Goal: Check status: Check status

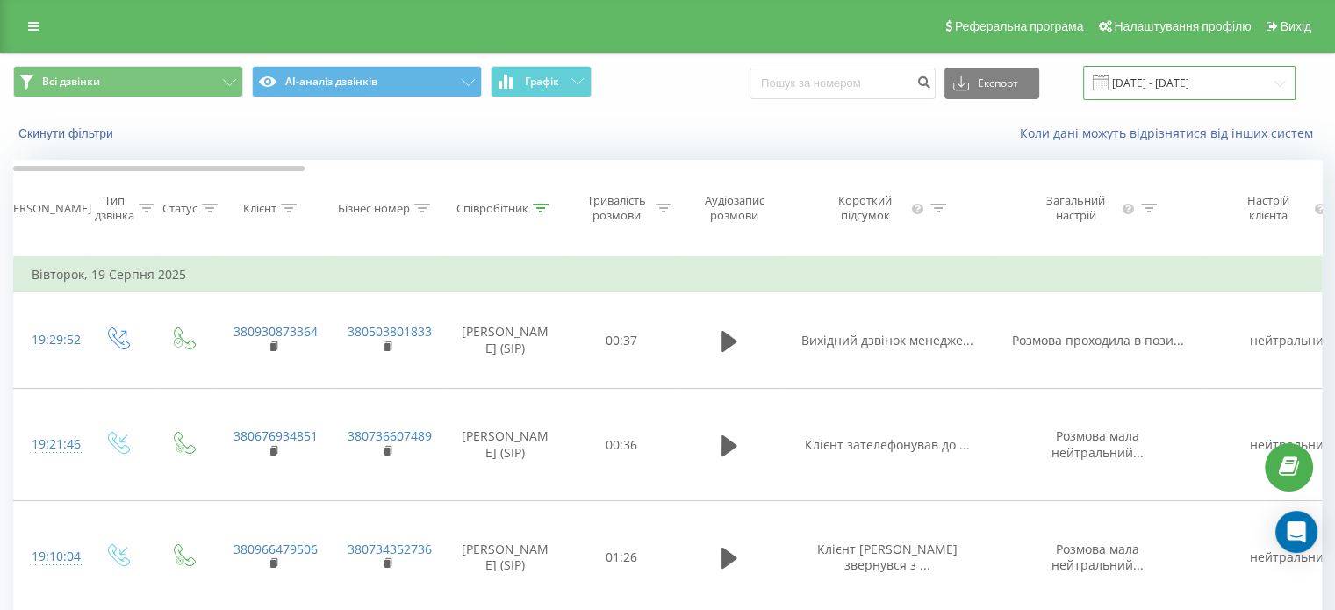
click at [1192, 78] on input "[DATE] - [DATE]" at bounding box center [1189, 83] width 212 height 34
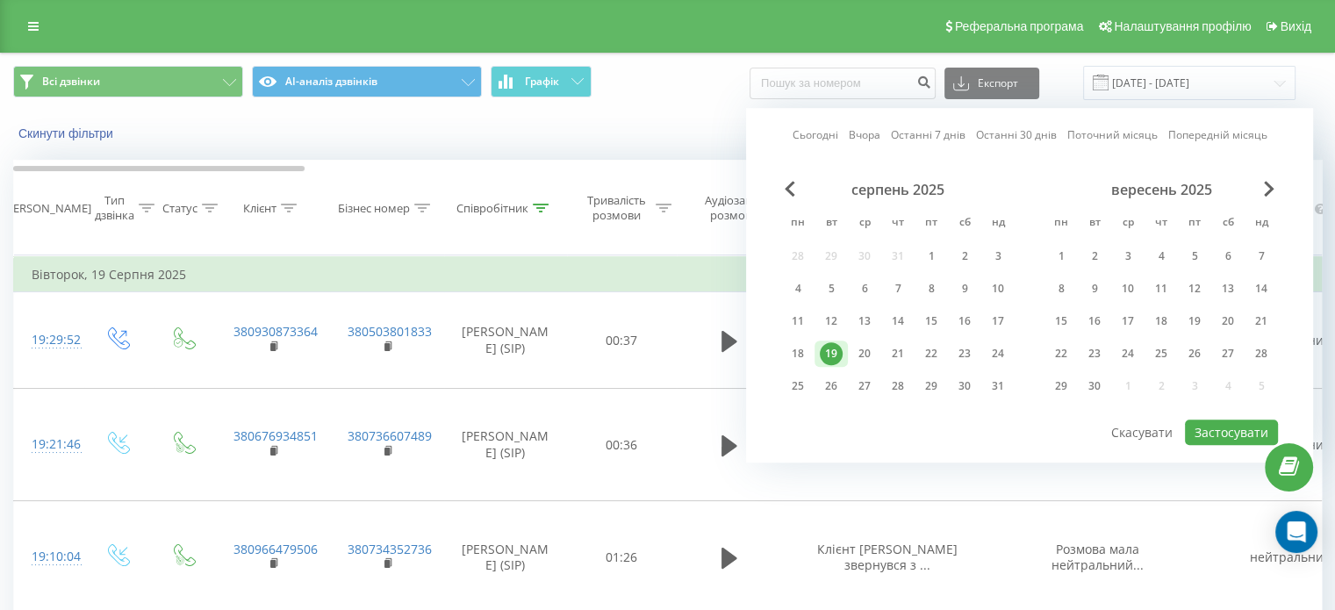
click at [821, 357] on div "19" at bounding box center [831, 354] width 33 height 26
click at [1211, 426] on button "Застосувати" at bounding box center [1231, 432] width 93 height 25
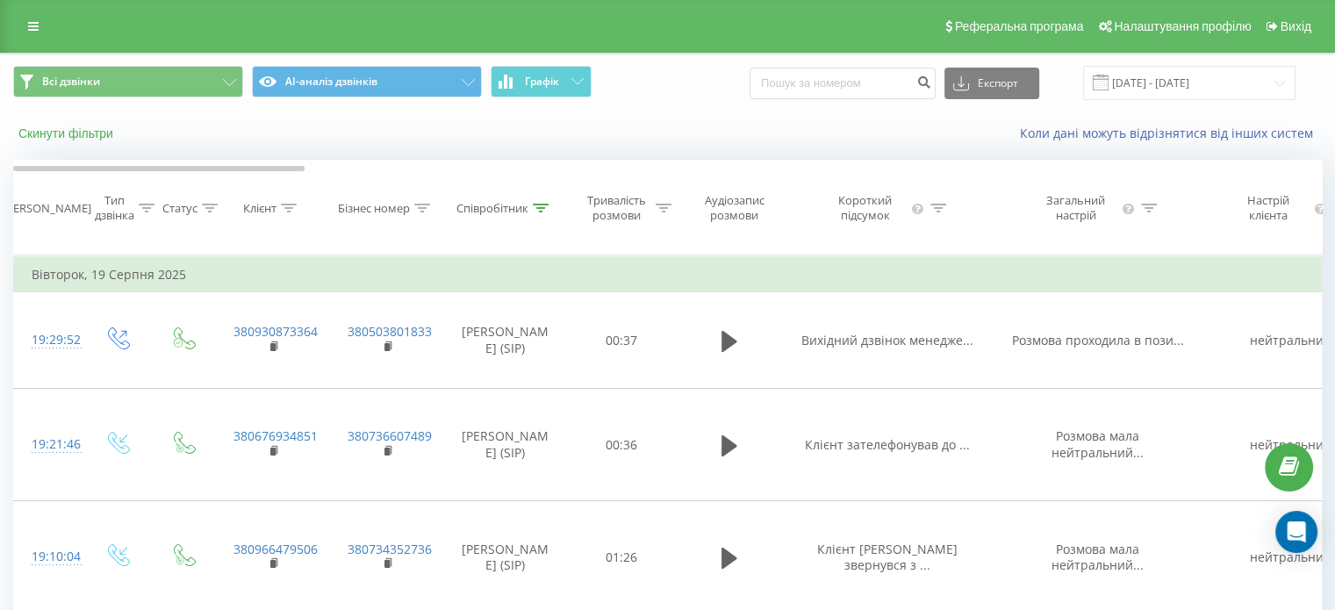
click at [49, 133] on button "Скинути фільтри" at bounding box center [67, 134] width 109 height 16
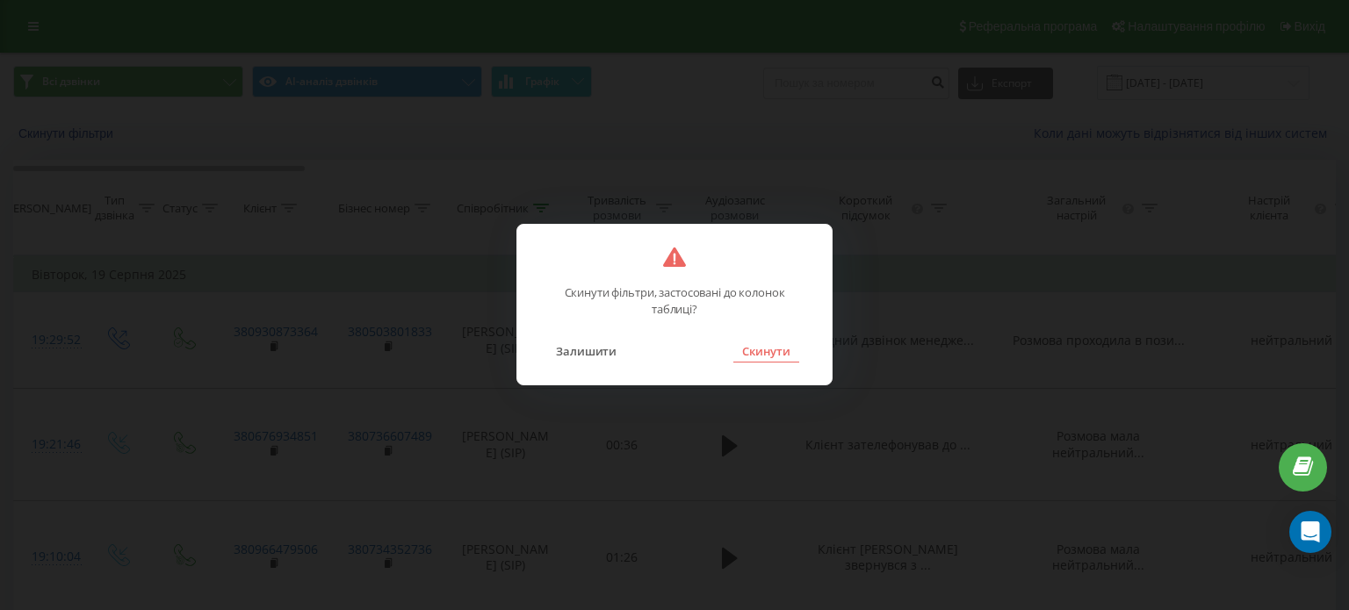
click at [774, 350] on button "Скинути" at bounding box center [766, 351] width 66 height 23
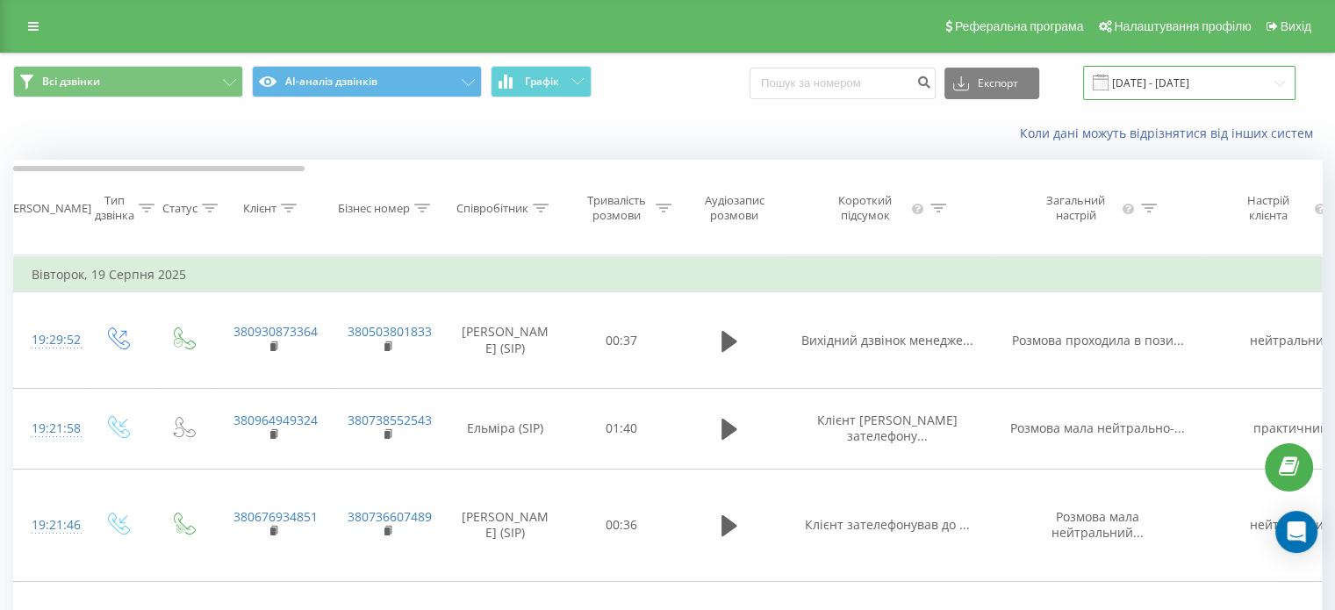
click at [1148, 87] on input "[DATE] - [DATE]" at bounding box center [1189, 83] width 212 height 34
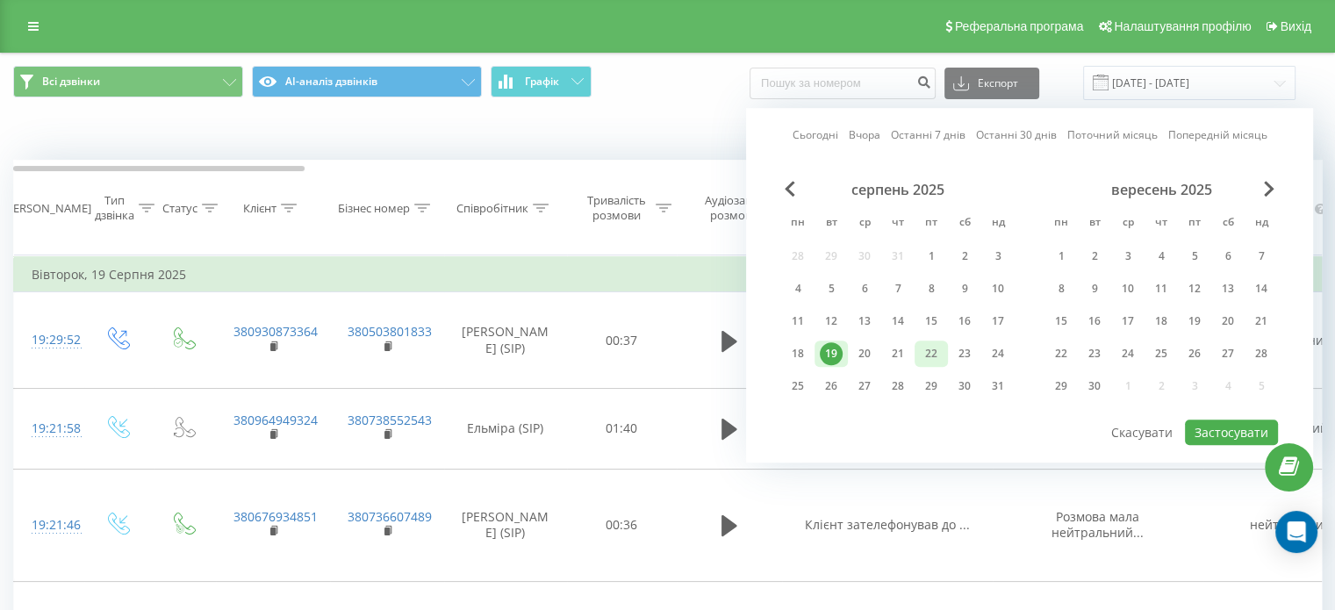
click at [924, 355] on div "22" at bounding box center [931, 353] width 23 height 23
click at [1208, 420] on button "Застосувати" at bounding box center [1231, 432] width 93 height 25
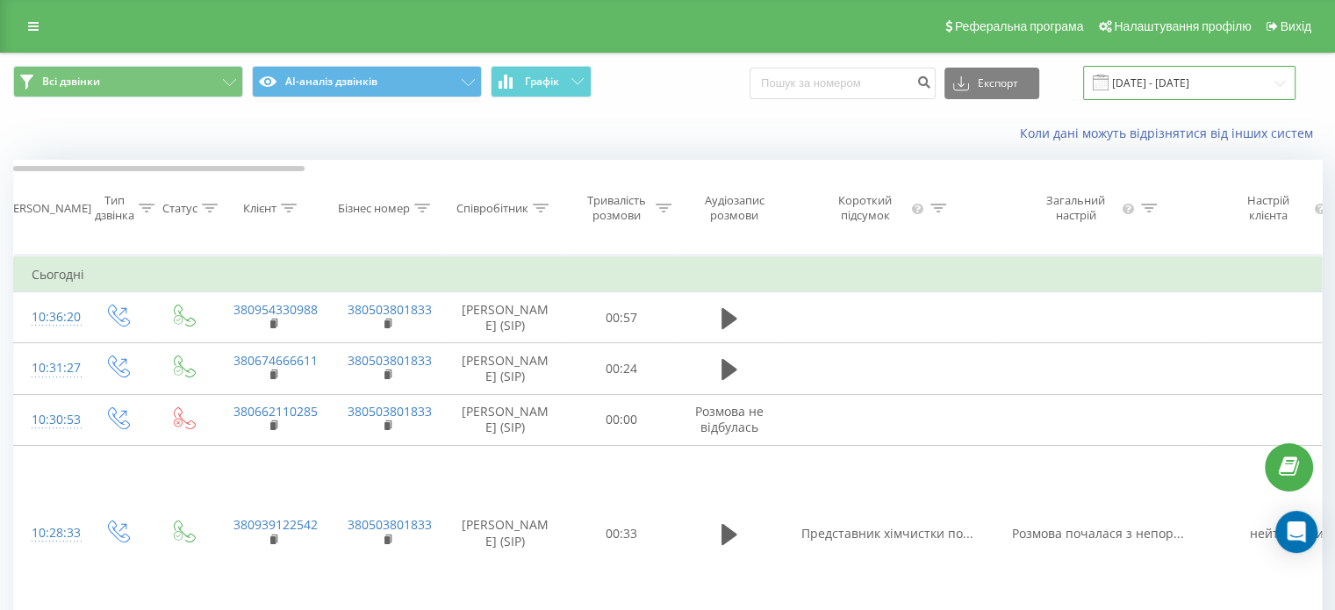
click at [1176, 85] on input "[DATE] - [DATE]" at bounding box center [1189, 83] width 212 height 34
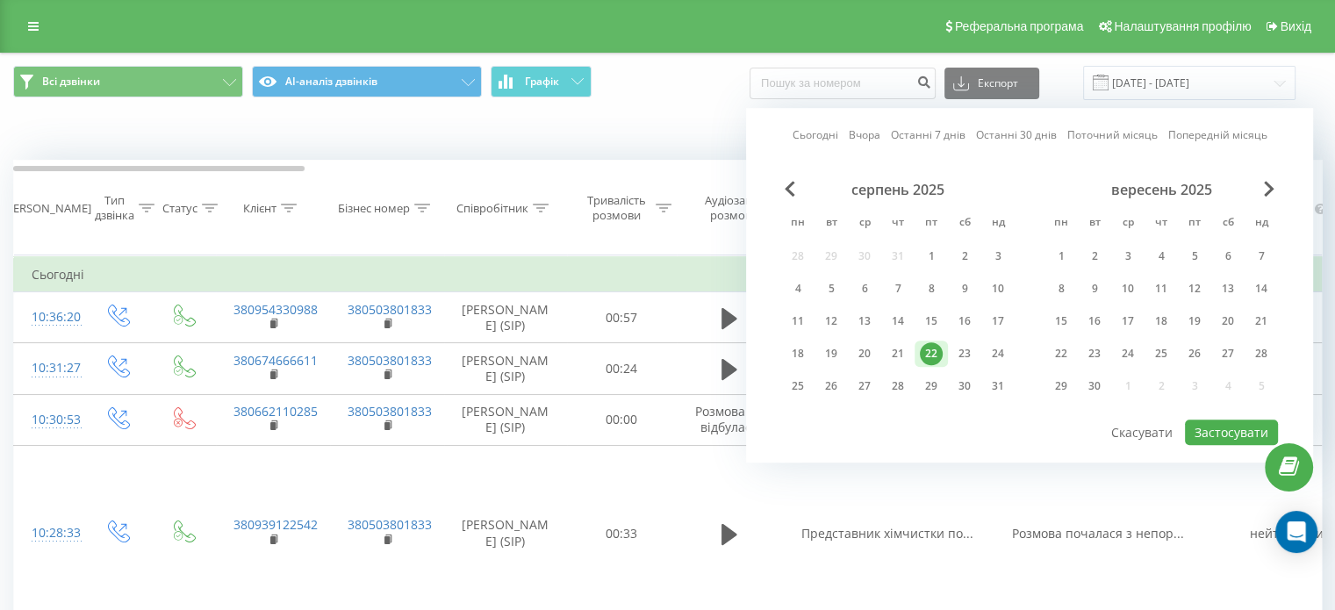
click at [933, 354] on div "22" at bounding box center [931, 353] width 23 height 23
click at [1236, 435] on button "Застосувати" at bounding box center [1231, 432] width 93 height 25
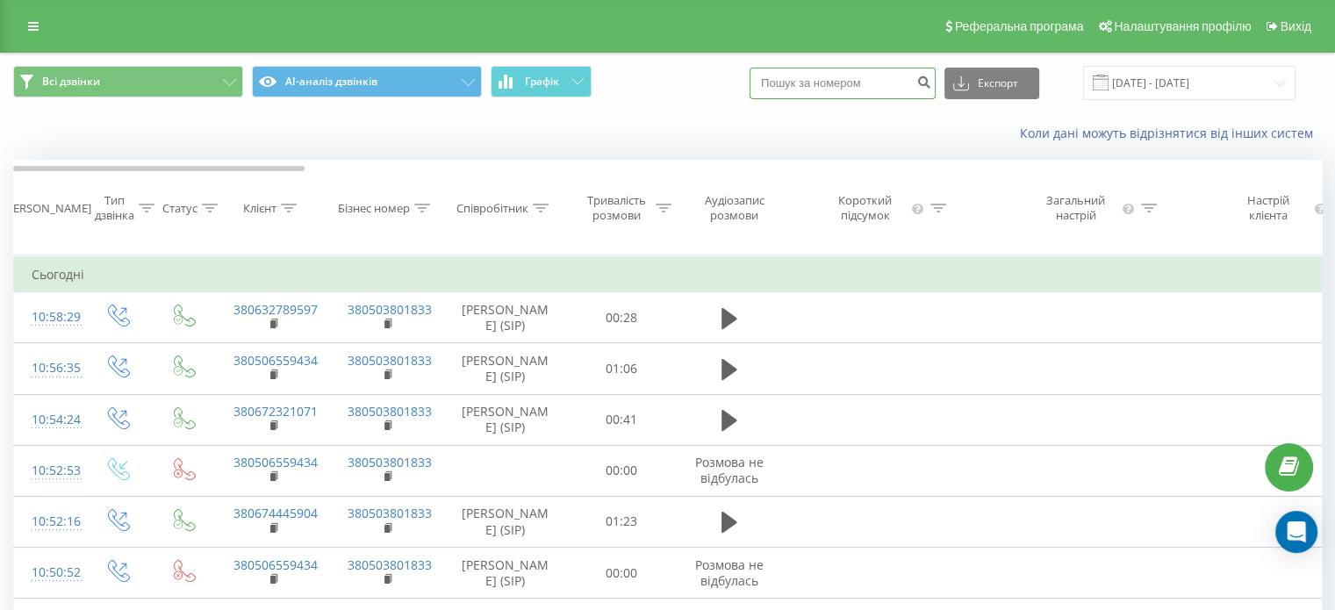
click at [874, 76] on input at bounding box center [843, 84] width 186 height 32
click at [1176, 80] on input "[DATE] - [DATE]" at bounding box center [1189, 83] width 212 height 34
click at [576, 105] on div "Всі дзвінки AI-аналіз дзвінків Графік Експорт .csv .xls .xlsx [DATE] - [DATE]" at bounding box center [668, 83] width 1334 height 59
click at [1173, 88] on input "[DATE] - [DATE]" at bounding box center [1189, 83] width 212 height 34
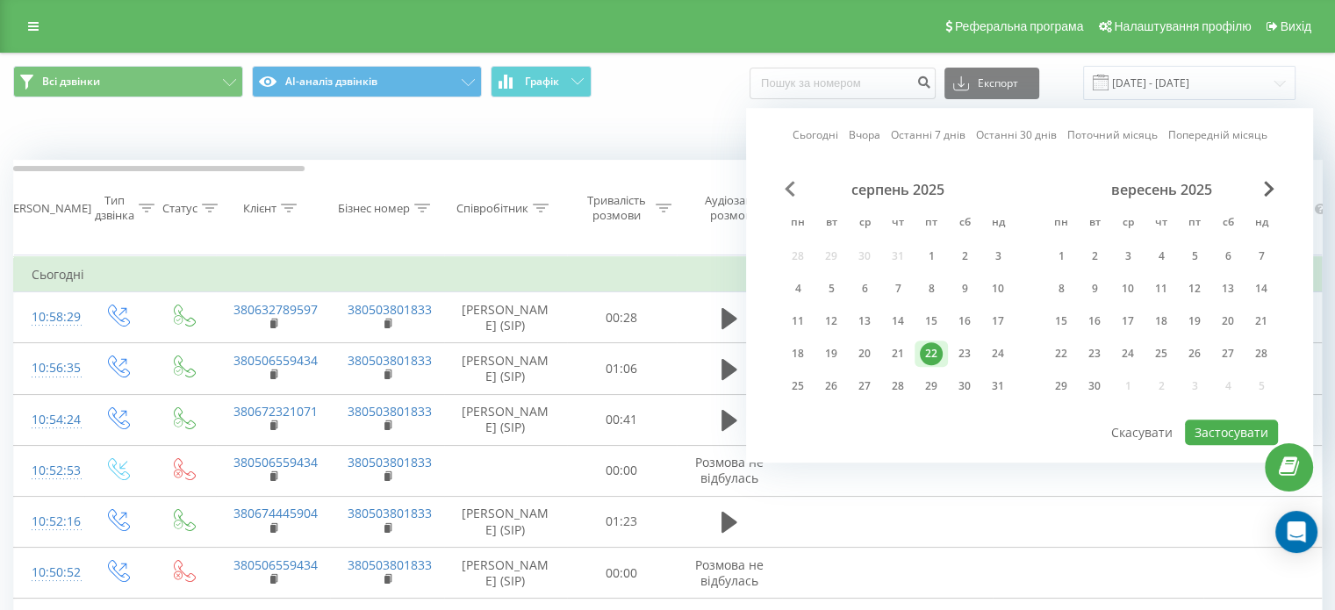
click at [790, 188] on span "Previous Month" at bounding box center [790, 189] width 11 height 16
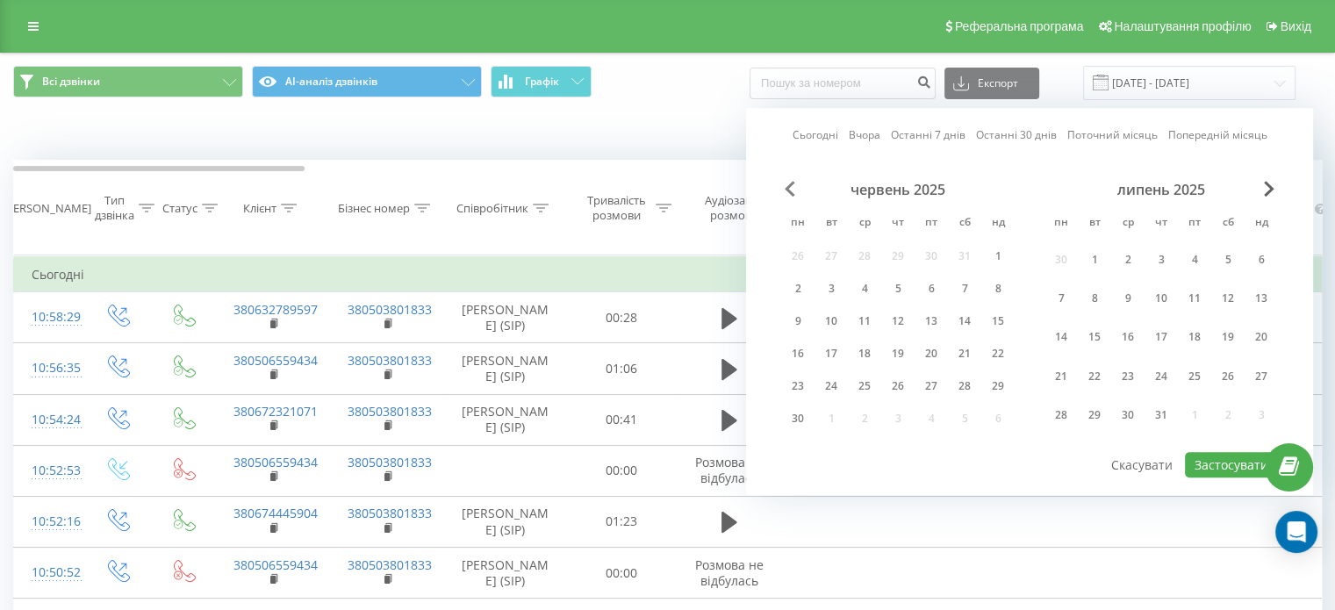
click at [790, 188] on span "Previous Month" at bounding box center [790, 189] width 11 height 16
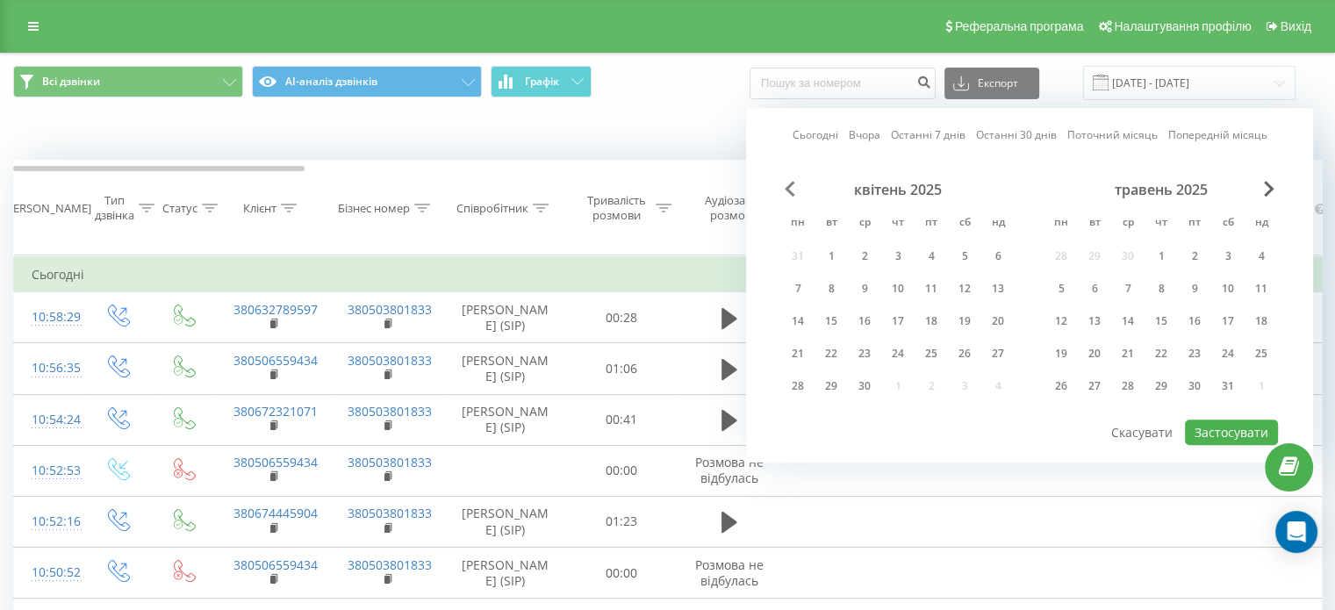
click at [790, 188] on span "Previous Month" at bounding box center [790, 189] width 11 height 16
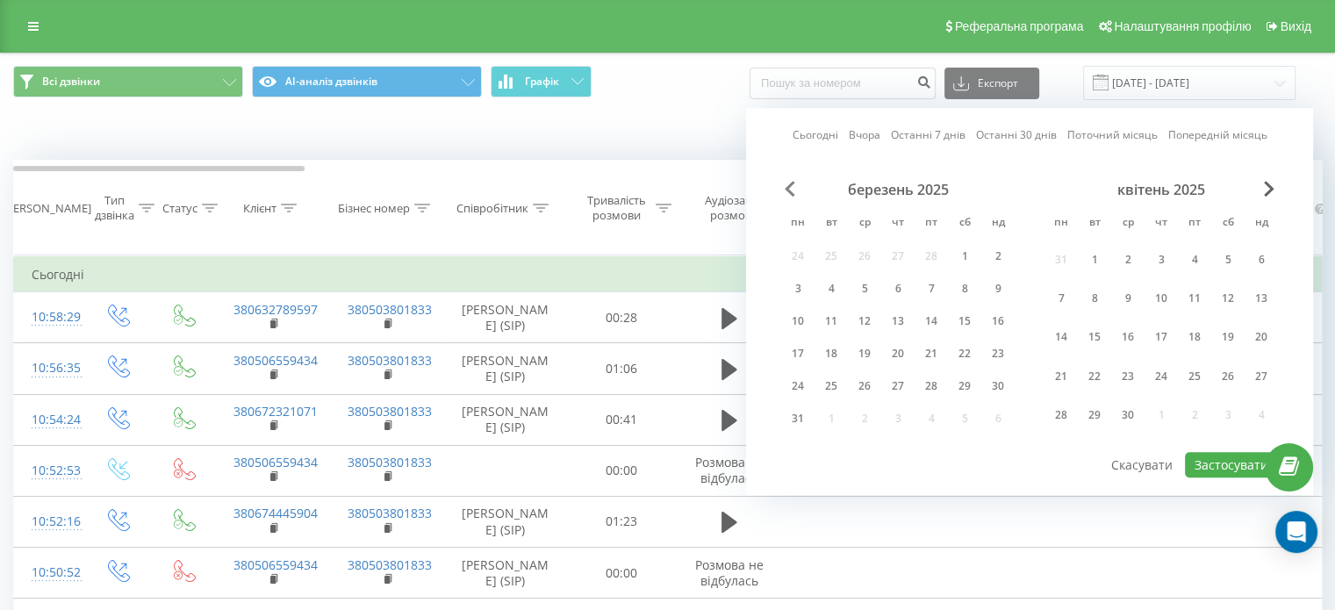
click at [790, 188] on span "Previous Month" at bounding box center [790, 189] width 11 height 16
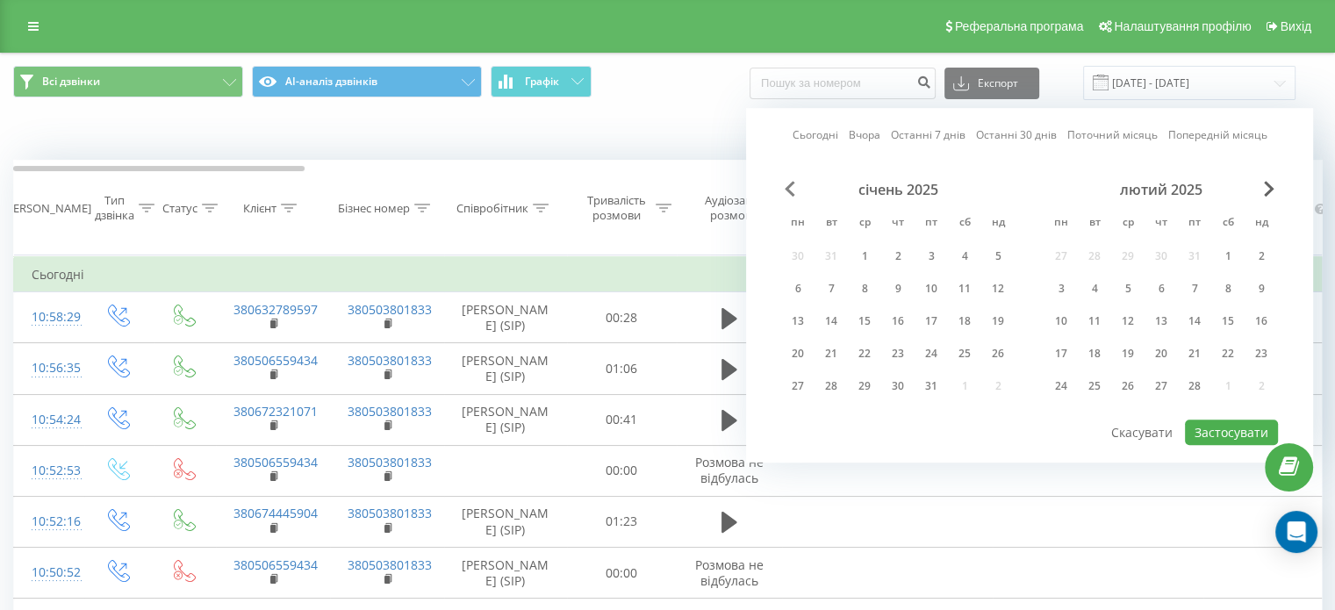
click at [790, 188] on span "Previous Month" at bounding box center [790, 189] width 11 height 16
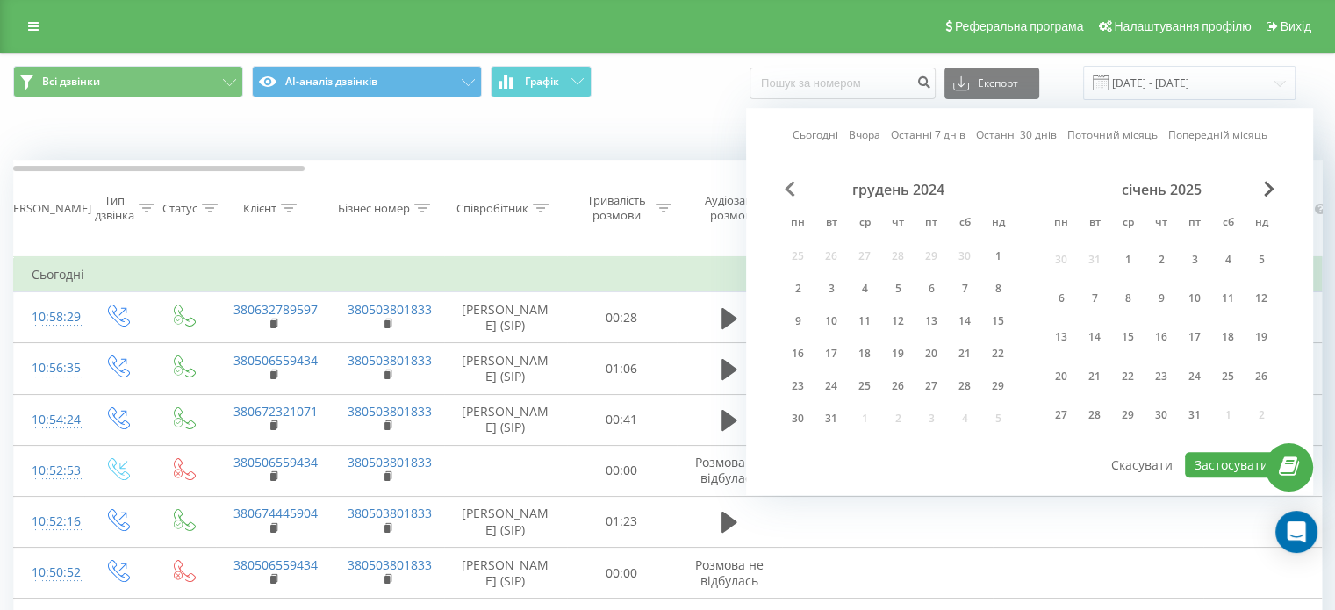
click at [790, 188] on span "Previous Month" at bounding box center [790, 189] width 11 height 16
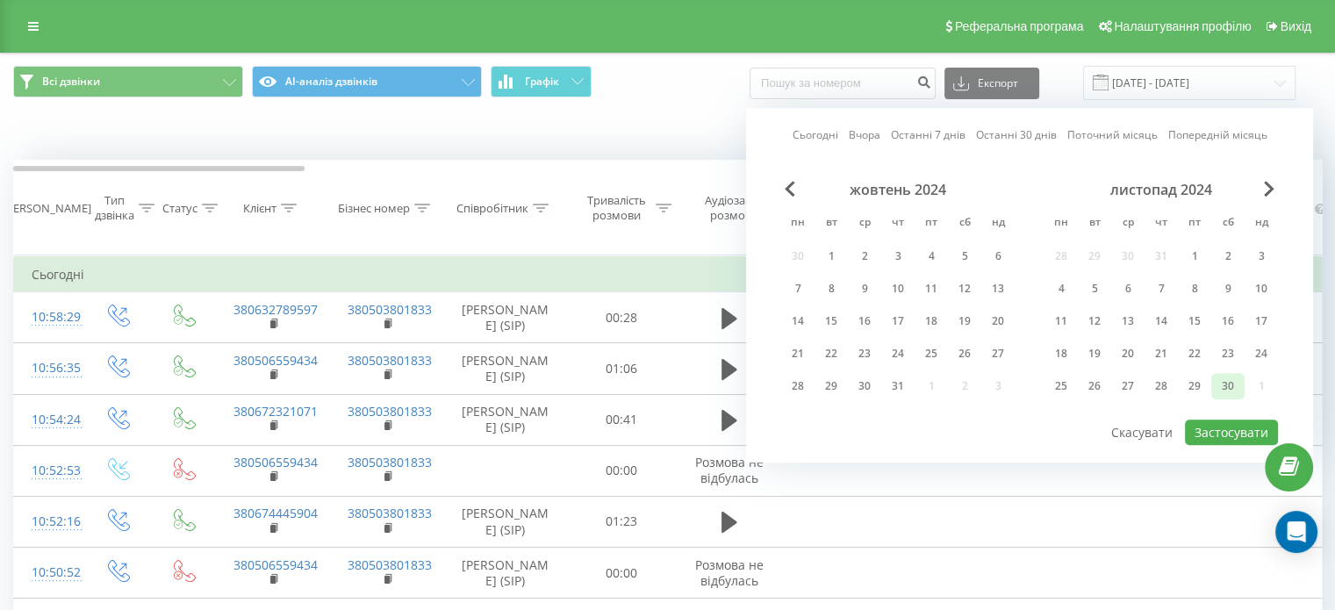
click at [1238, 380] on div "30" at bounding box center [1228, 386] width 23 height 23
click at [1216, 431] on button "Застосувати" at bounding box center [1231, 432] width 93 height 25
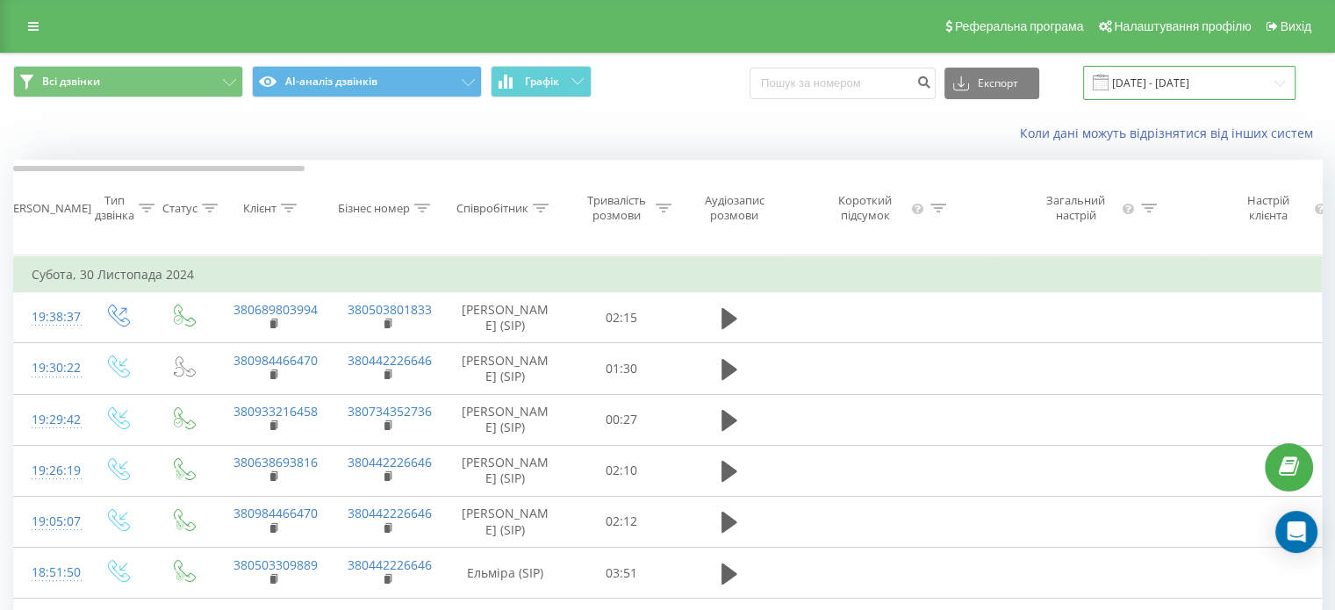
click at [1181, 83] on input "[DATE] - [DATE]" at bounding box center [1189, 83] width 212 height 34
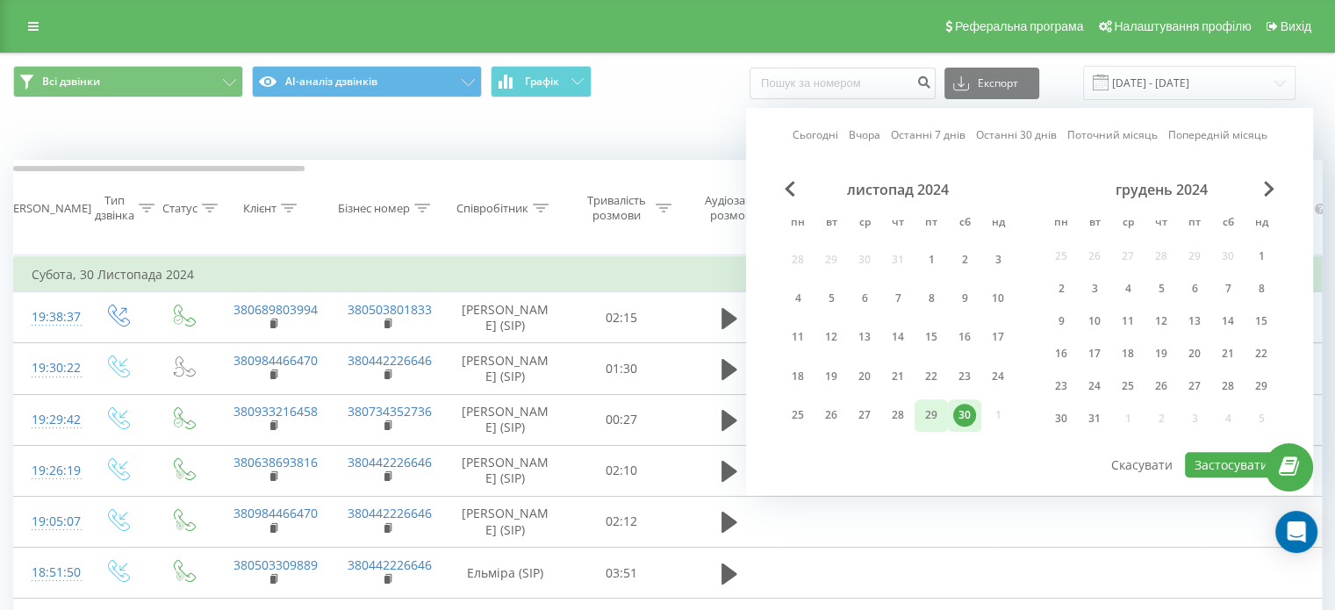
click at [925, 414] on div "29" at bounding box center [931, 415] width 23 height 23
click at [1209, 459] on button "Застосувати" at bounding box center [1231, 464] width 93 height 25
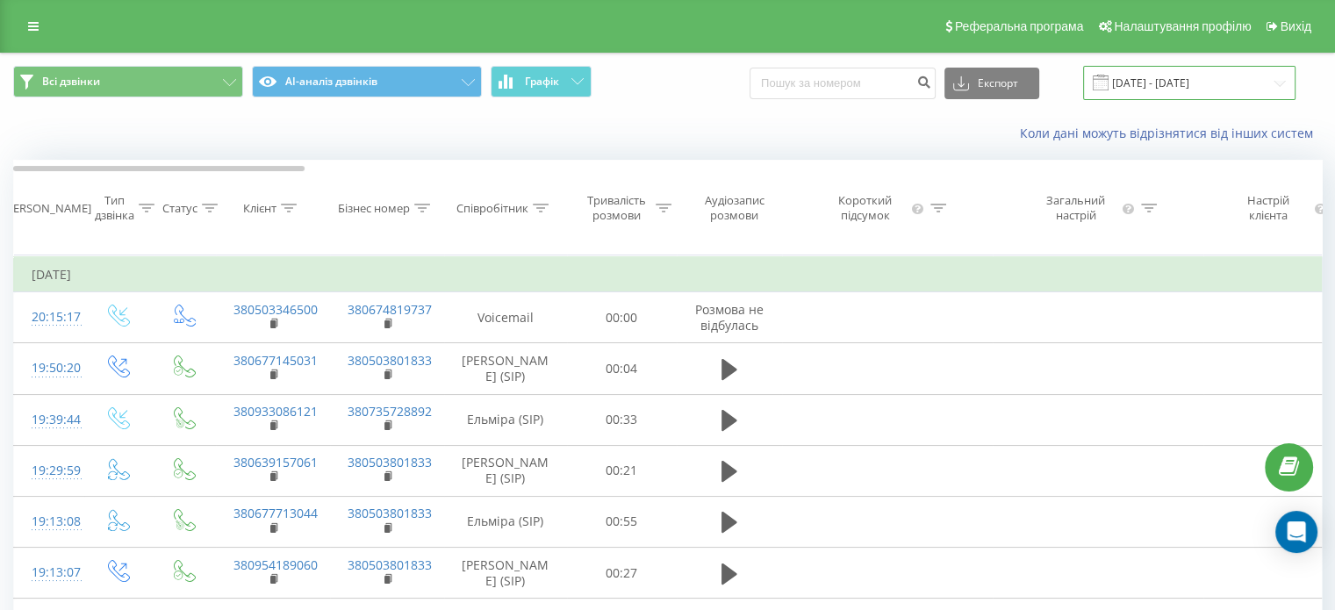
click at [1177, 83] on input "[DATE] - [DATE]" at bounding box center [1189, 83] width 212 height 34
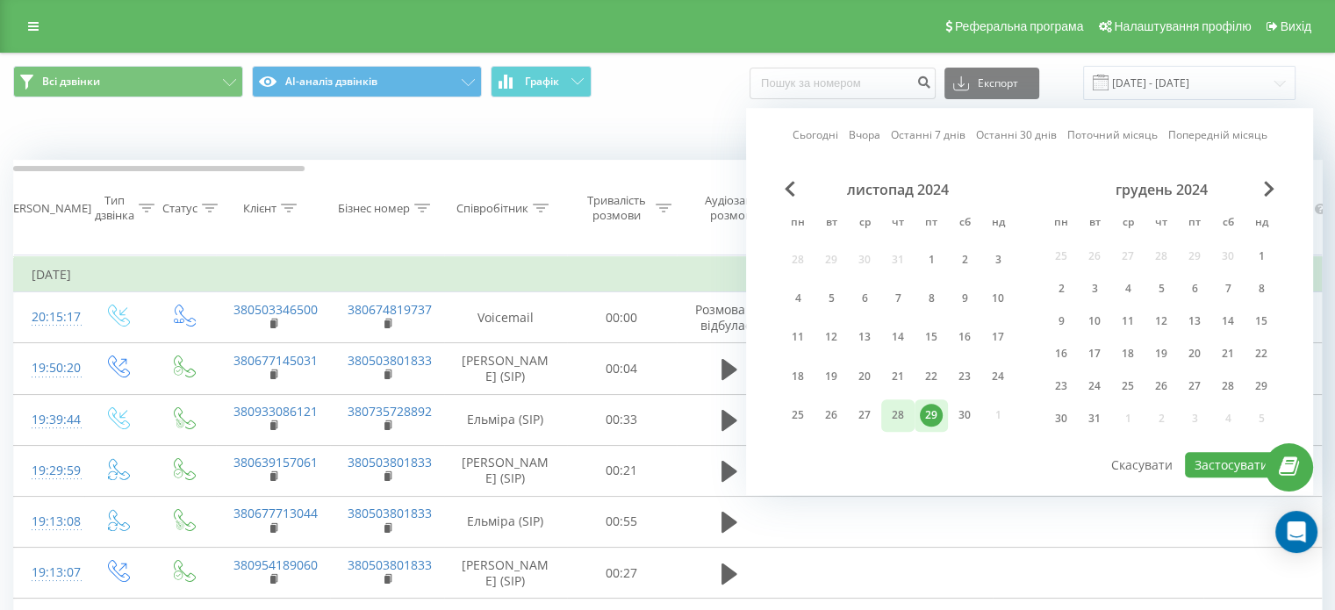
click at [899, 408] on div "28" at bounding box center [898, 415] width 23 height 23
click at [1192, 463] on button "Застосувати" at bounding box center [1231, 464] width 93 height 25
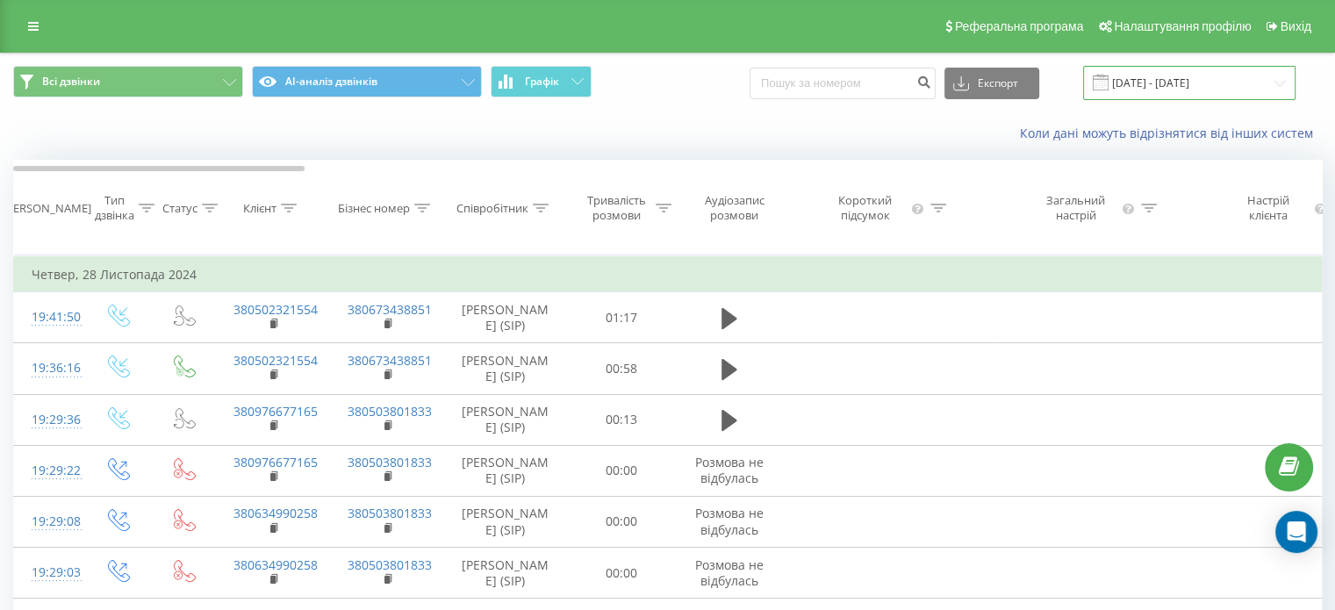
click at [1205, 88] on input "[DATE] - [DATE]" at bounding box center [1189, 83] width 212 height 34
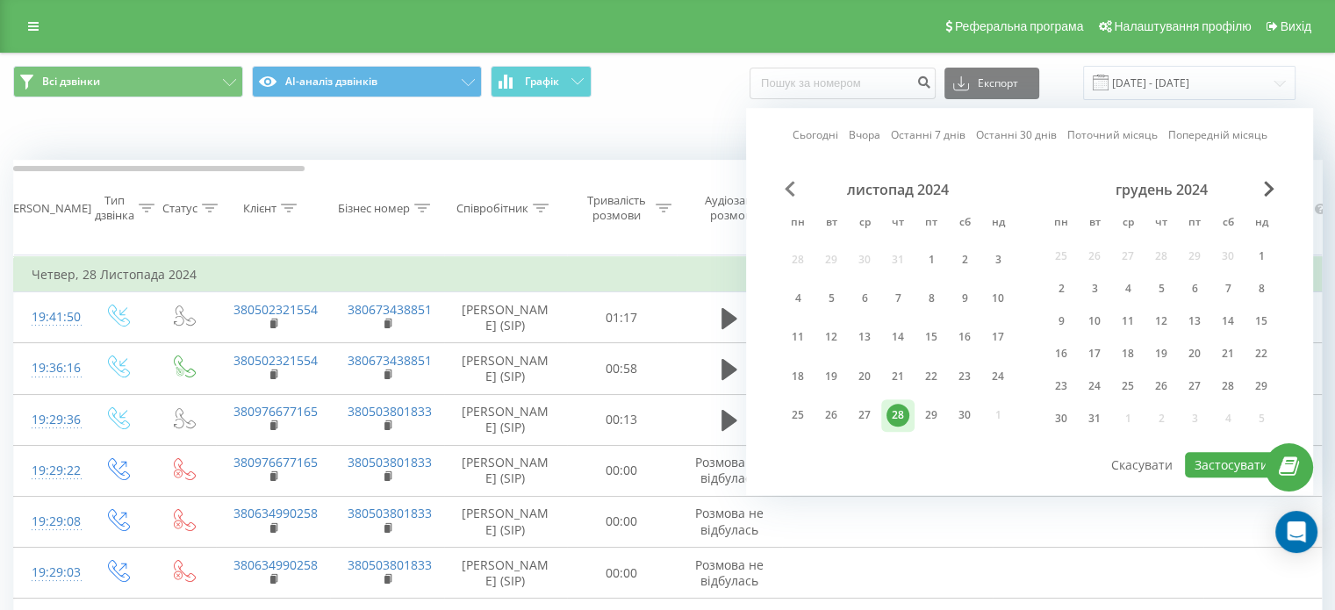
click at [785, 195] on span "Previous Month" at bounding box center [790, 189] width 11 height 16
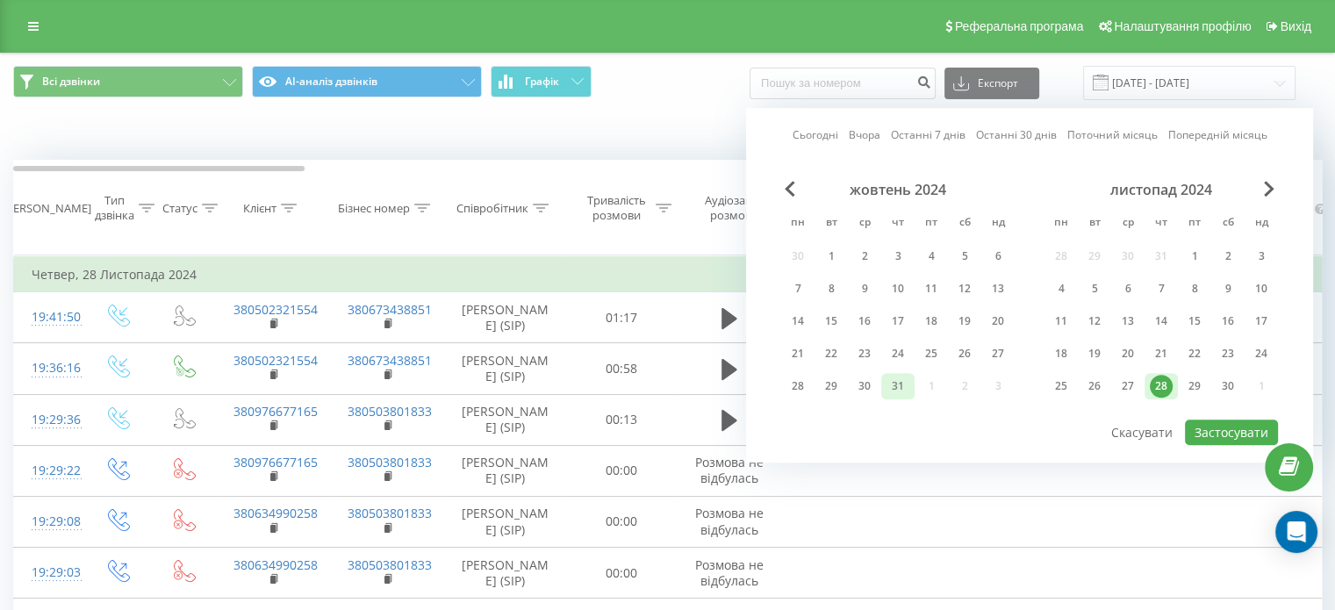
click at [903, 385] on div "31" at bounding box center [898, 386] width 23 height 23
click at [1228, 424] on button "Застосувати" at bounding box center [1231, 432] width 93 height 25
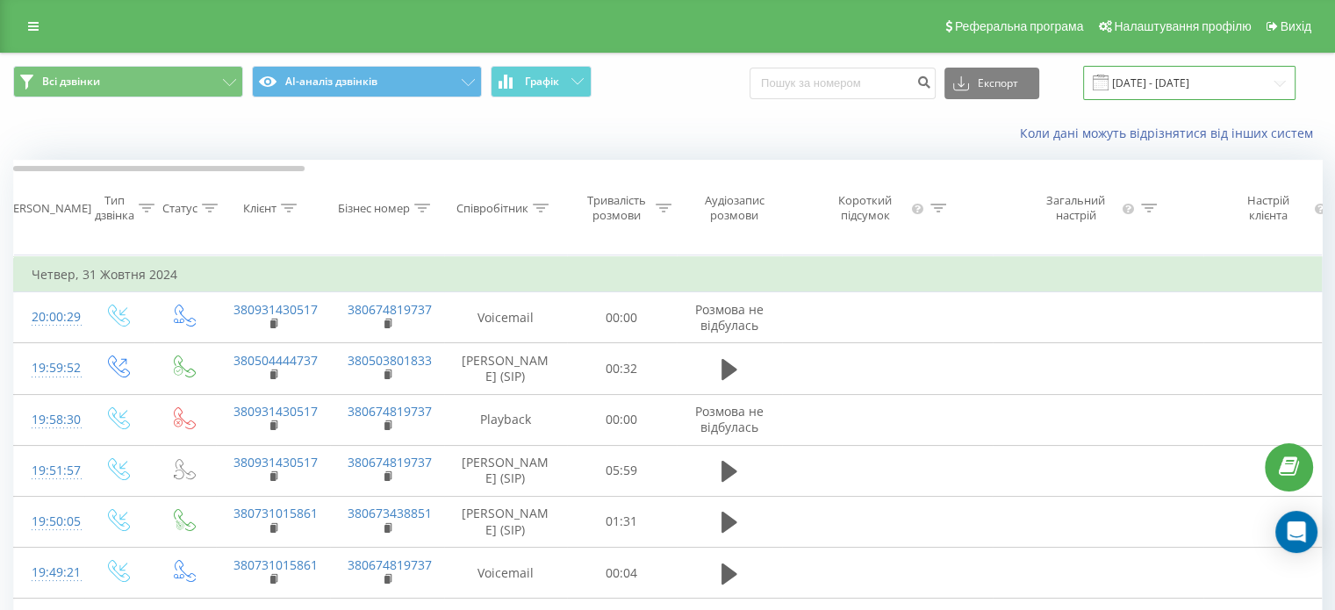
click at [1174, 76] on input "[DATE] - [DATE]" at bounding box center [1189, 83] width 212 height 34
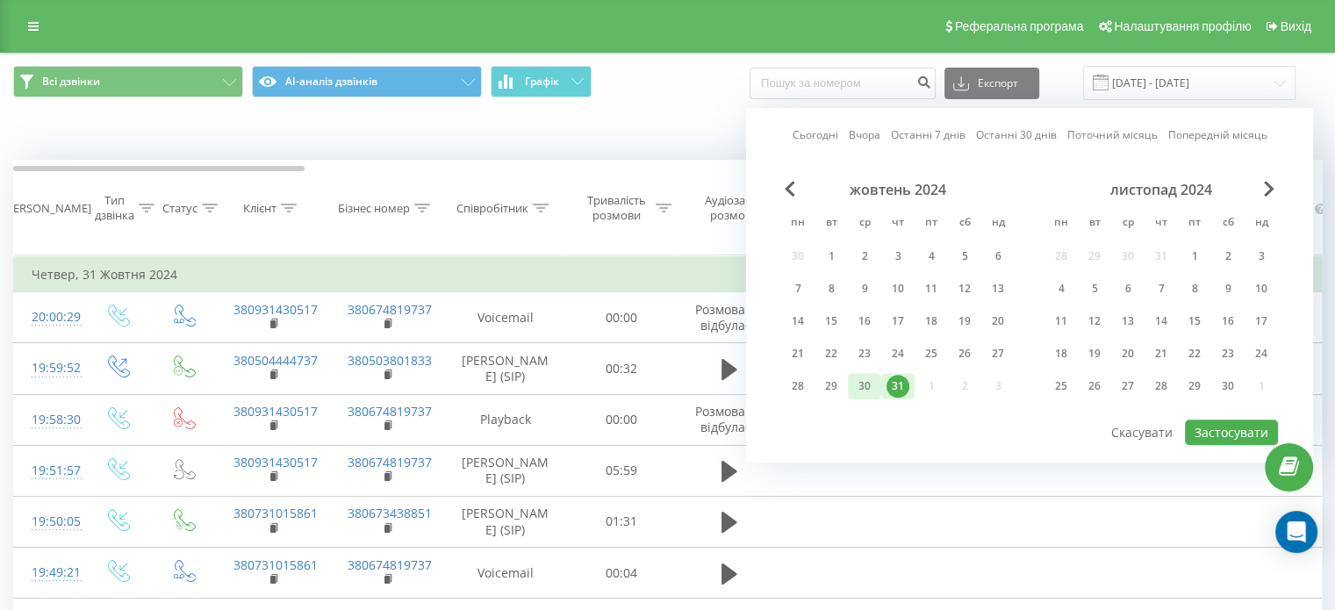
click at [867, 383] on div "30" at bounding box center [864, 386] width 23 height 23
click at [1198, 426] on button "Застосувати" at bounding box center [1231, 432] width 93 height 25
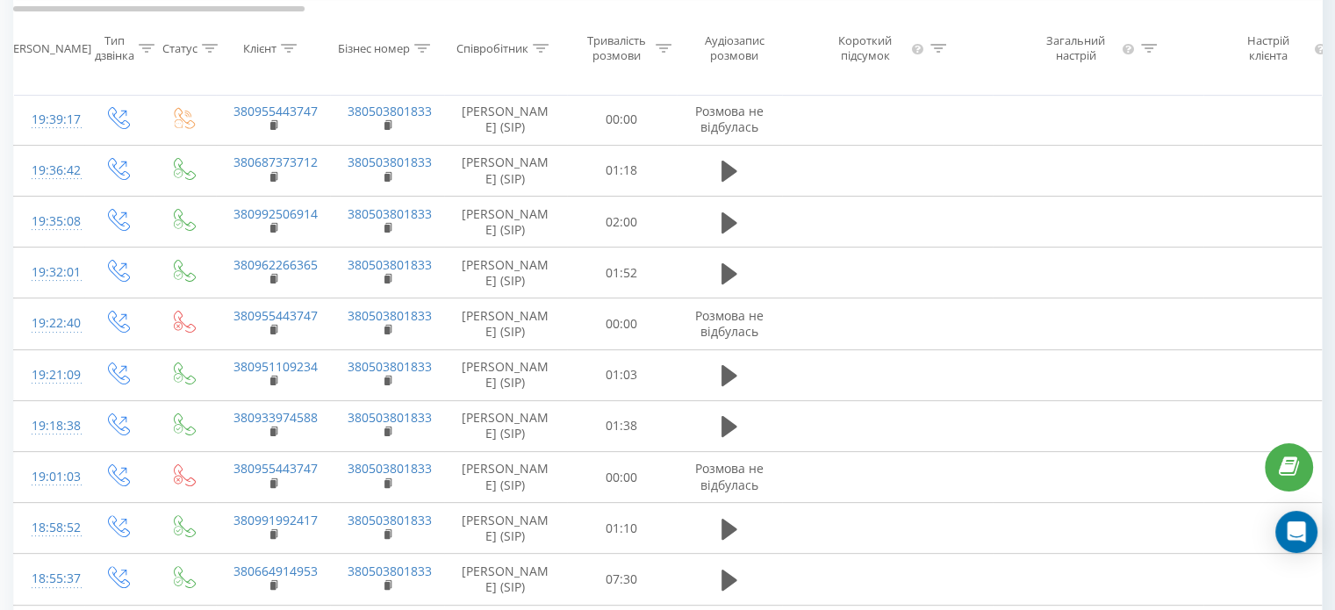
scroll to position [585, 0]
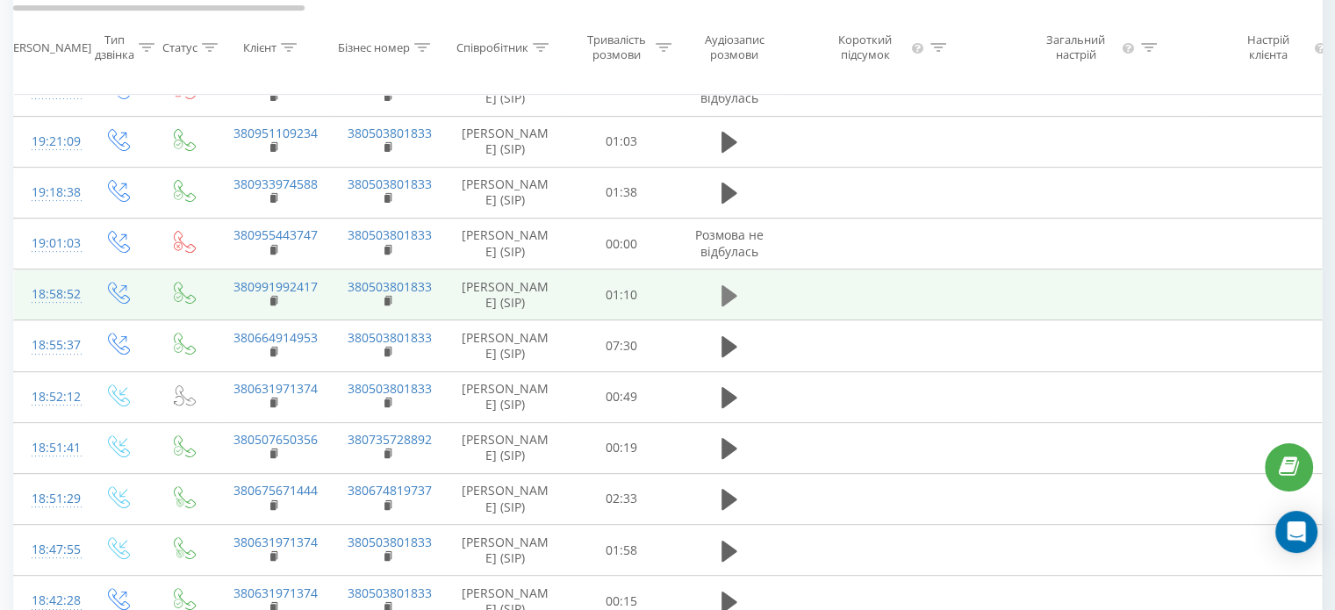
click at [727, 306] on icon at bounding box center [730, 295] width 16 height 21
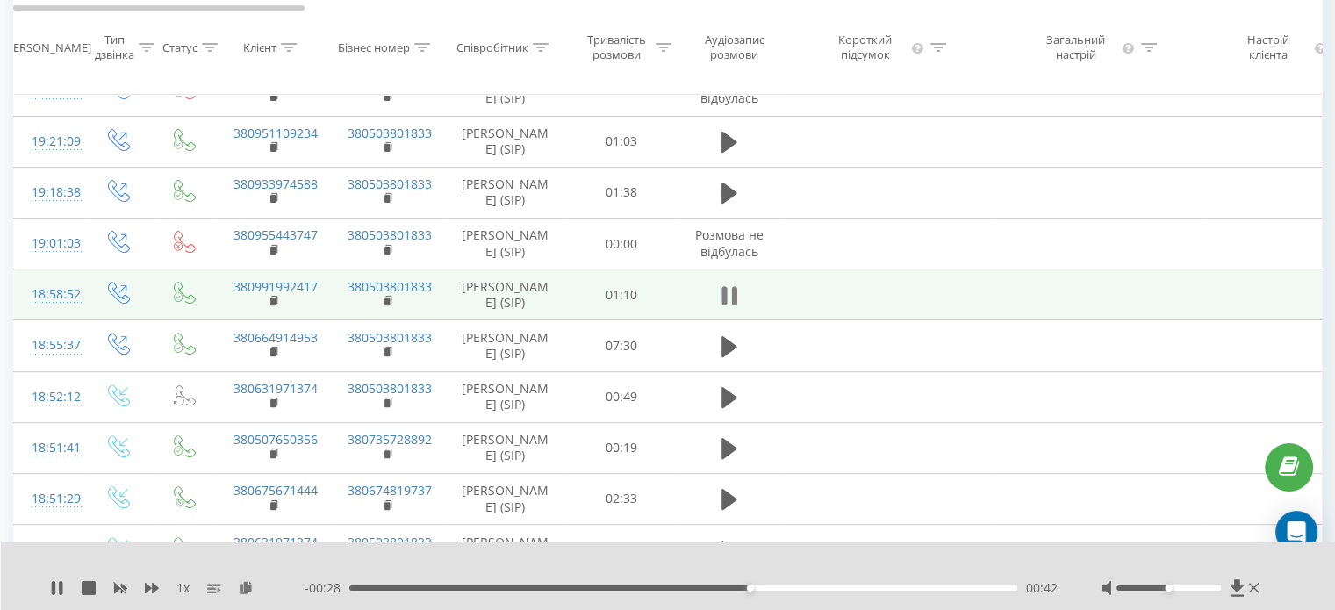
click at [726, 306] on icon at bounding box center [724, 295] width 5 height 19
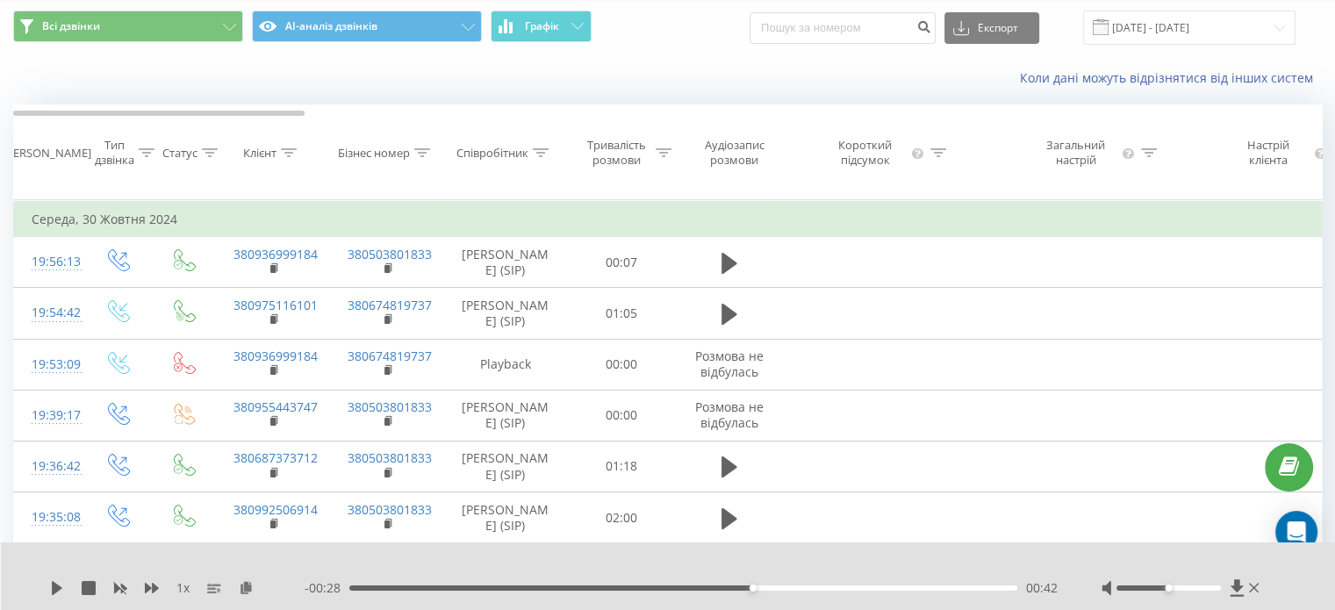
scroll to position [0, 0]
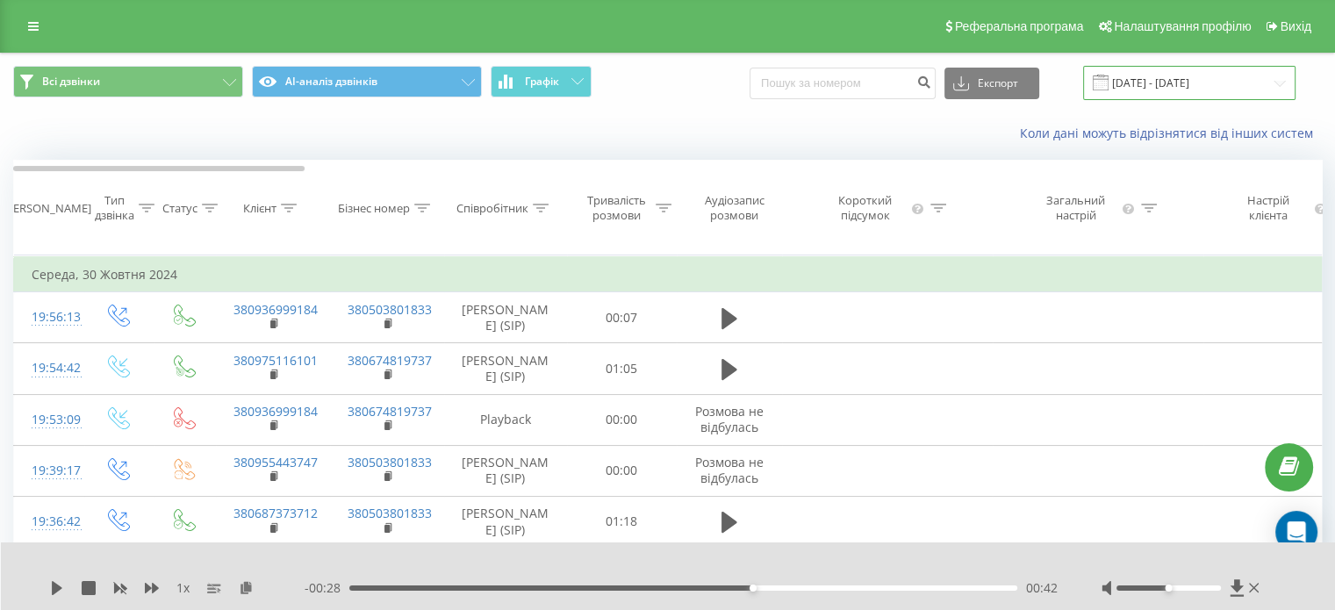
click at [1174, 77] on input "[DATE] - [DATE]" at bounding box center [1189, 83] width 212 height 34
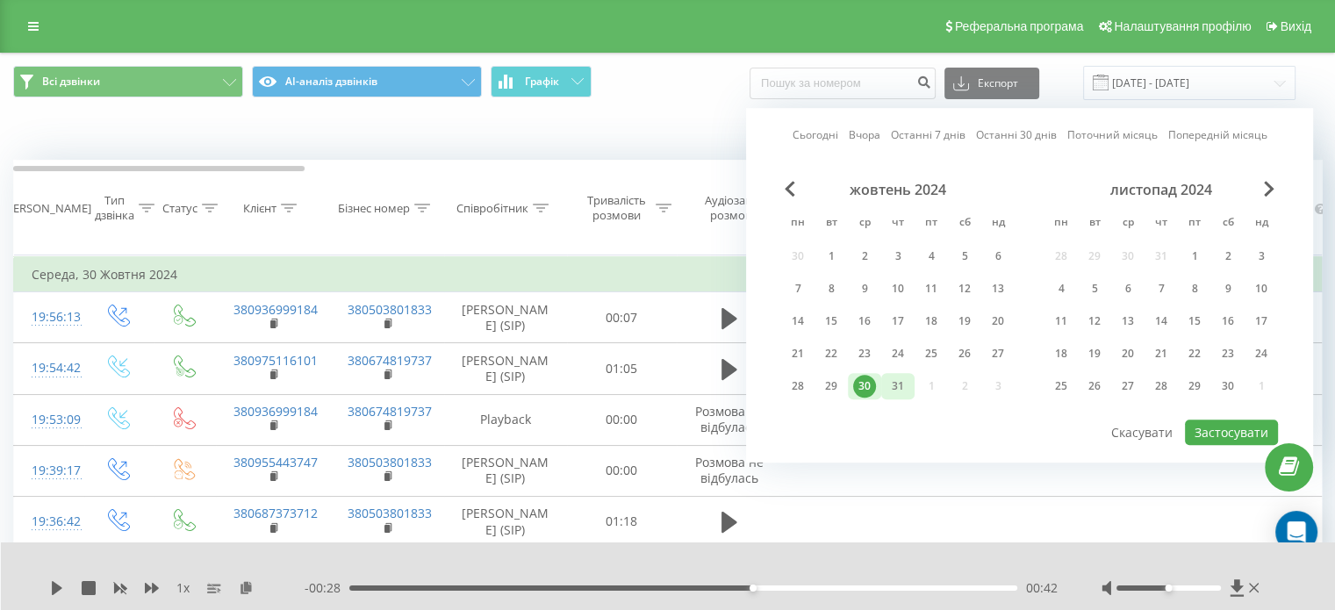
click at [904, 385] on div "31" at bounding box center [898, 386] width 23 height 23
click at [1218, 425] on button "Застосувати" at bounding box center [1231, 432] width 93 height 25
type input "[DATE] - [DATE]"
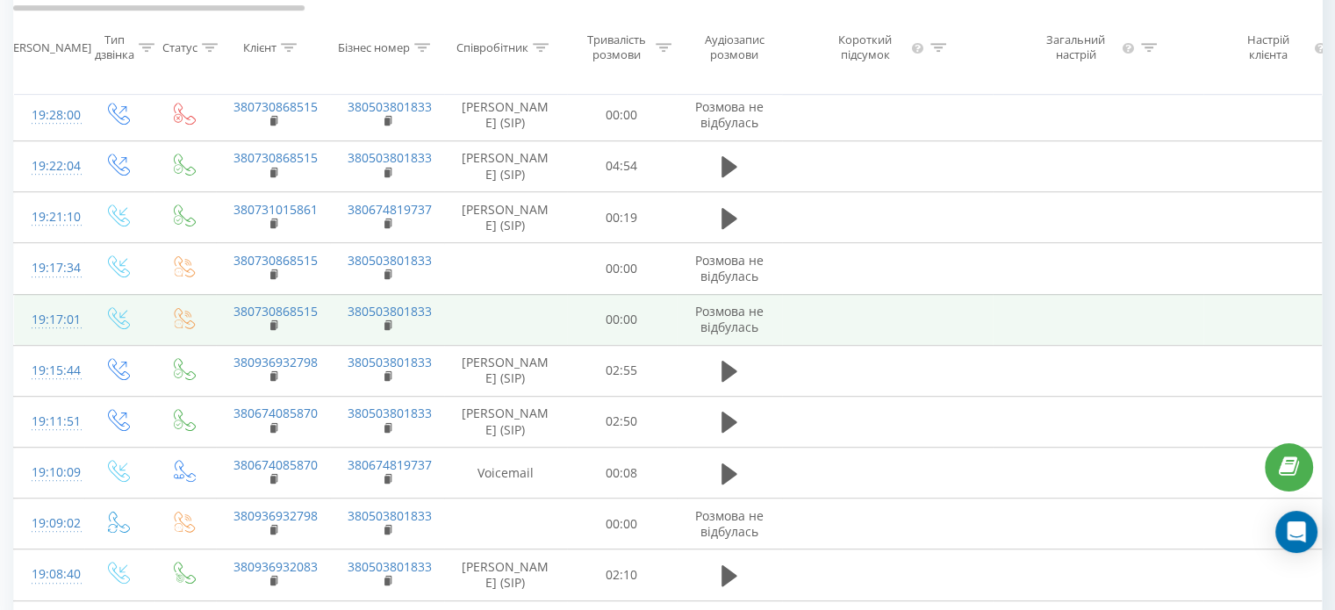
scroll to position [1034, 0]
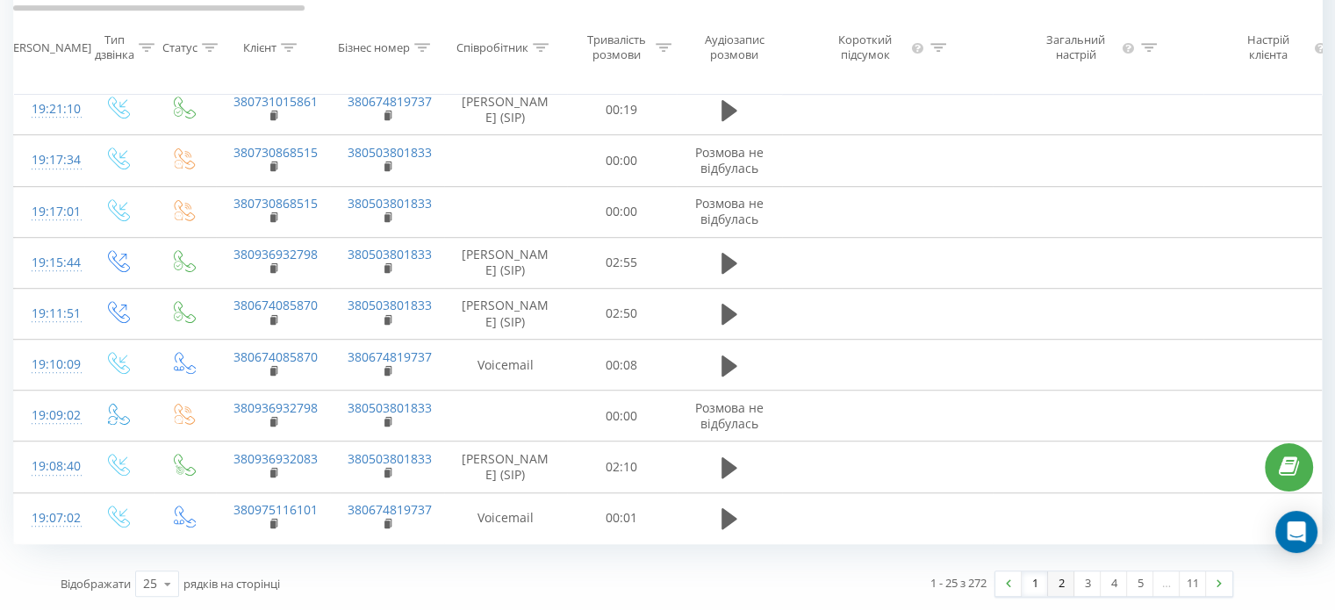
click at [1053, 579] on link "2" at bounding box center [1061, 584] width 26 height 25
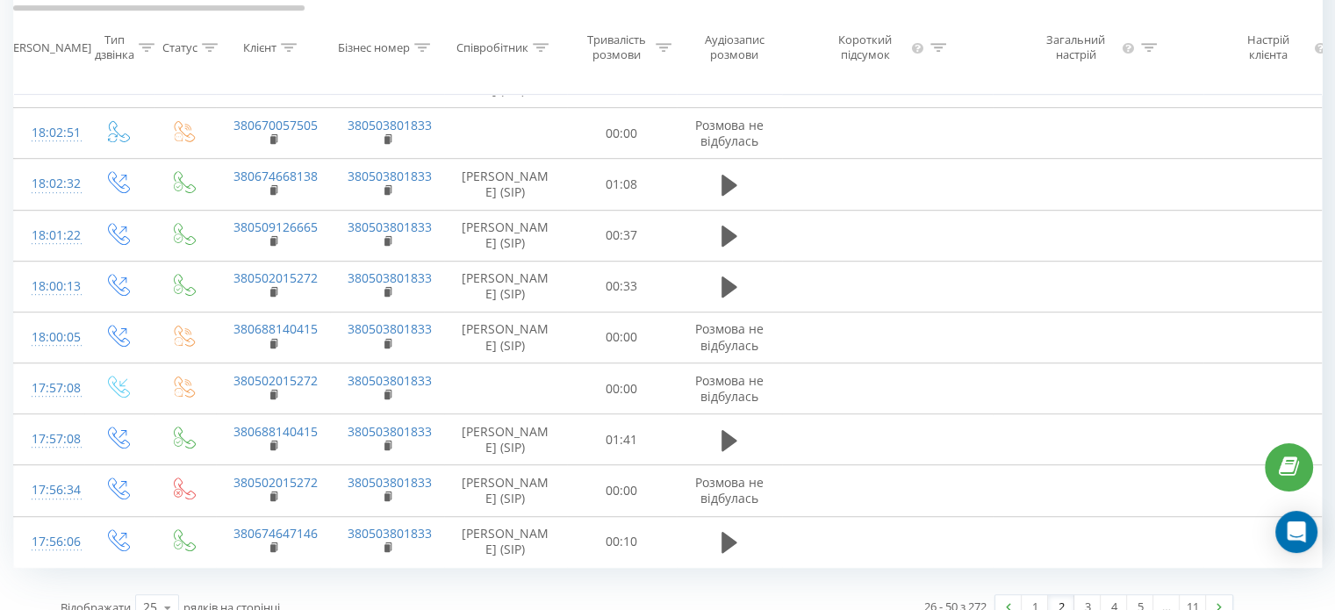
scroll to position [1034, 0]
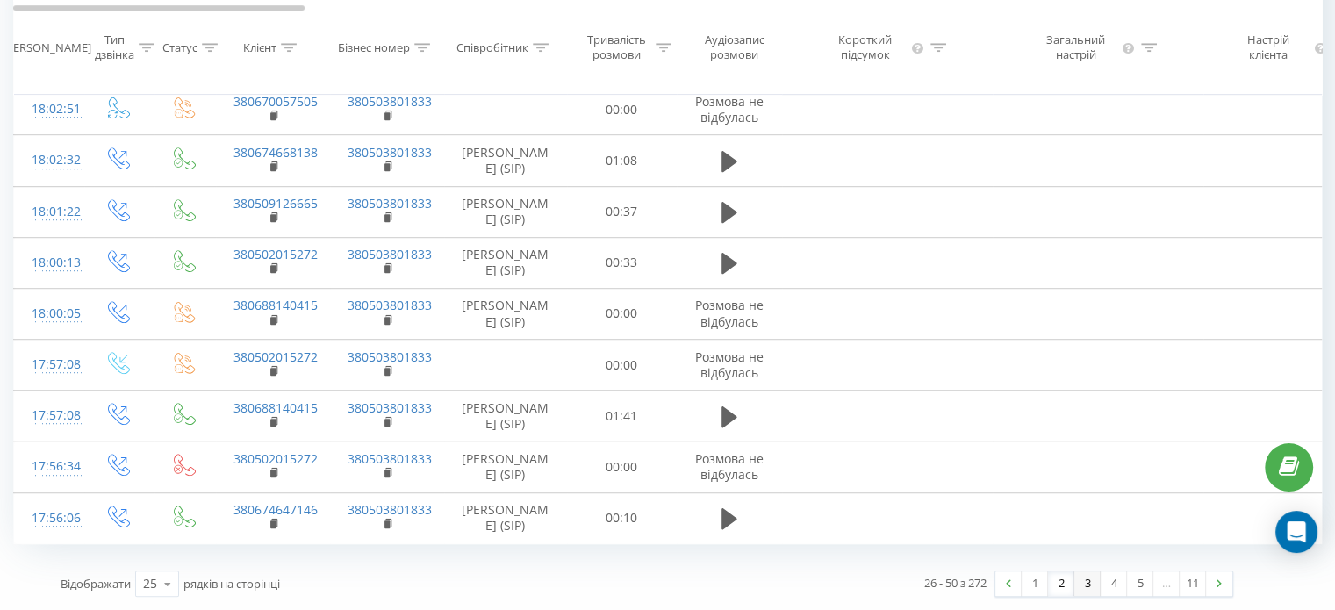
click at [1090, 585] on link "3" at bounding box center [1088, 584] width 26 height 25
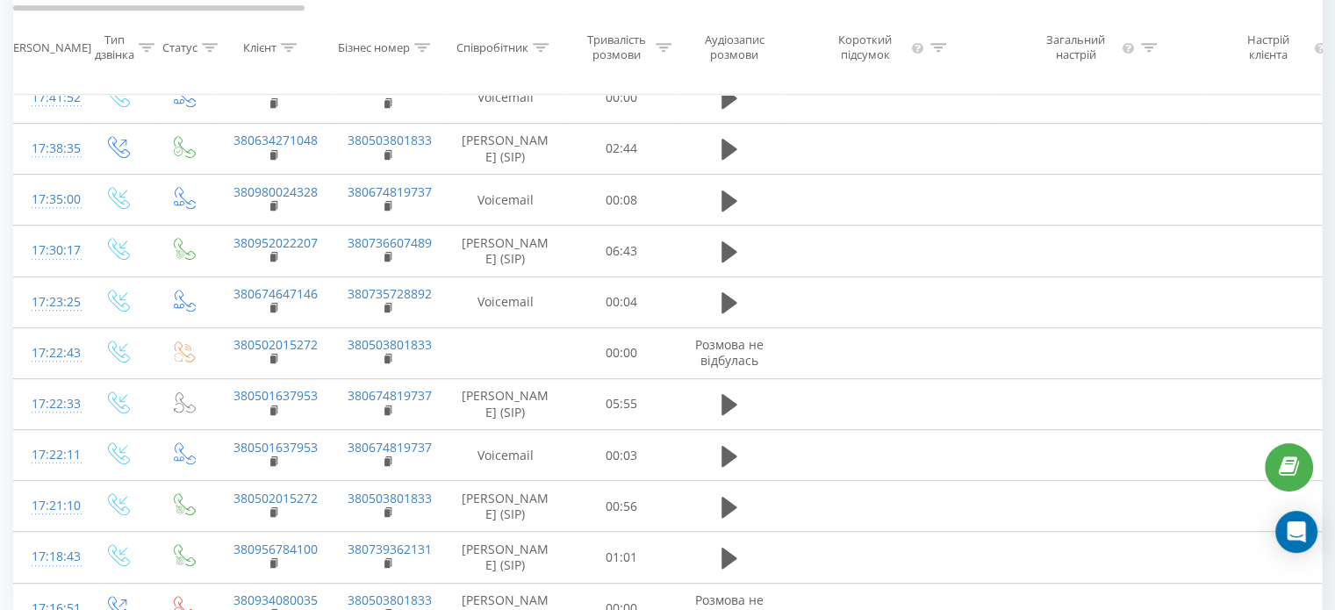
scroll to position [1034, 0]
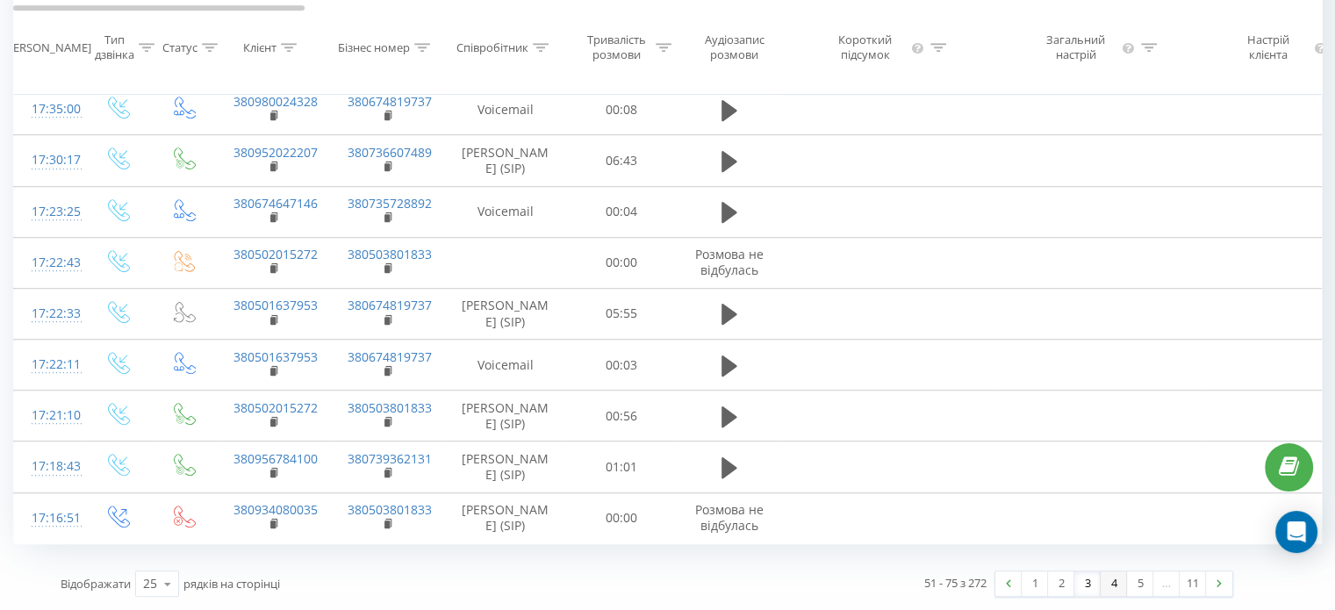
click at [1112, 585] on link "4" at bounding box center [1114, 584] width 26 height 25
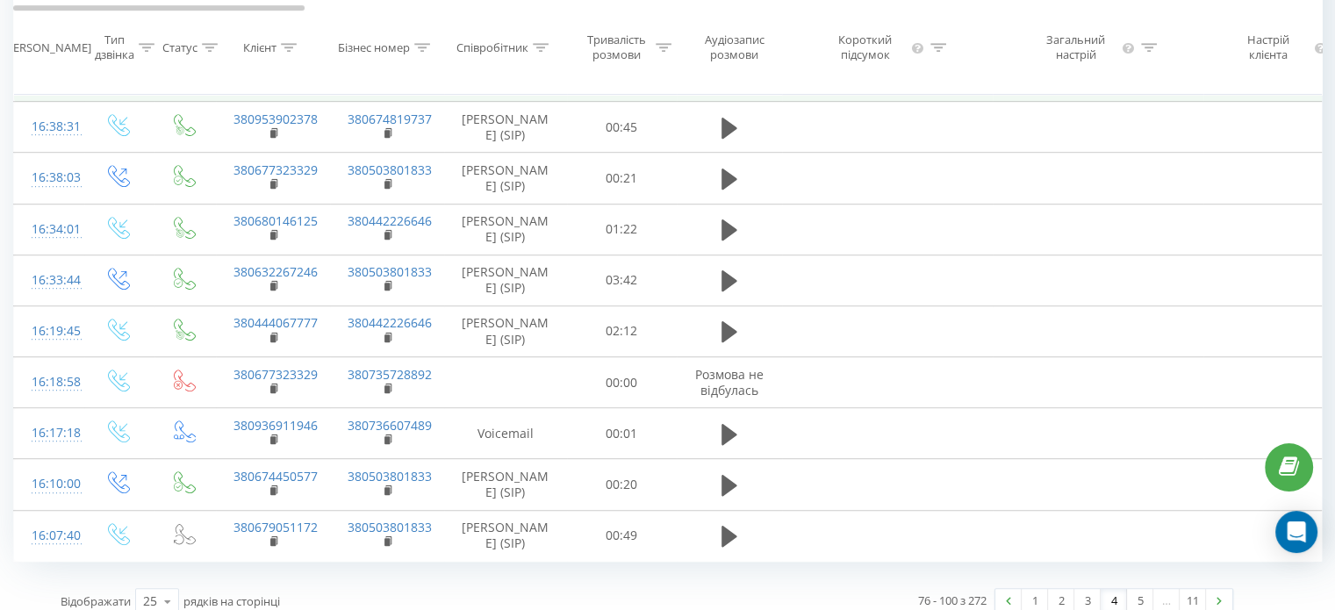
scroll to position [1034, 0]
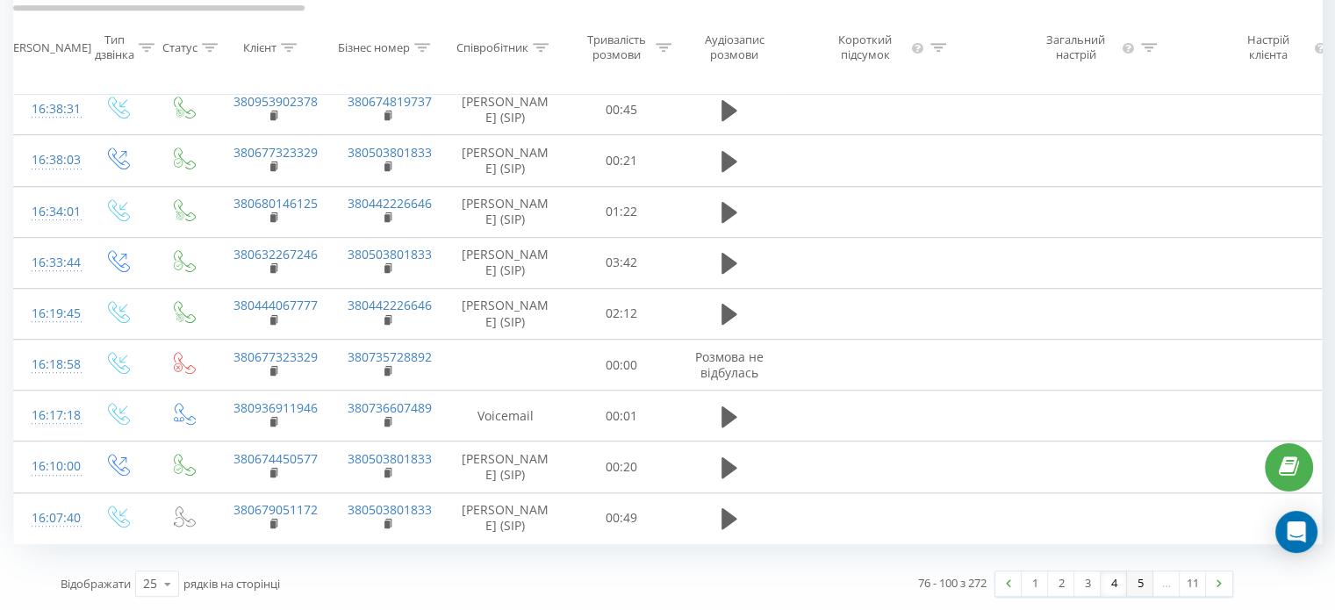
click at [1138, 585] on link "5" at bounding box center [1140, 584] width 26 height 25
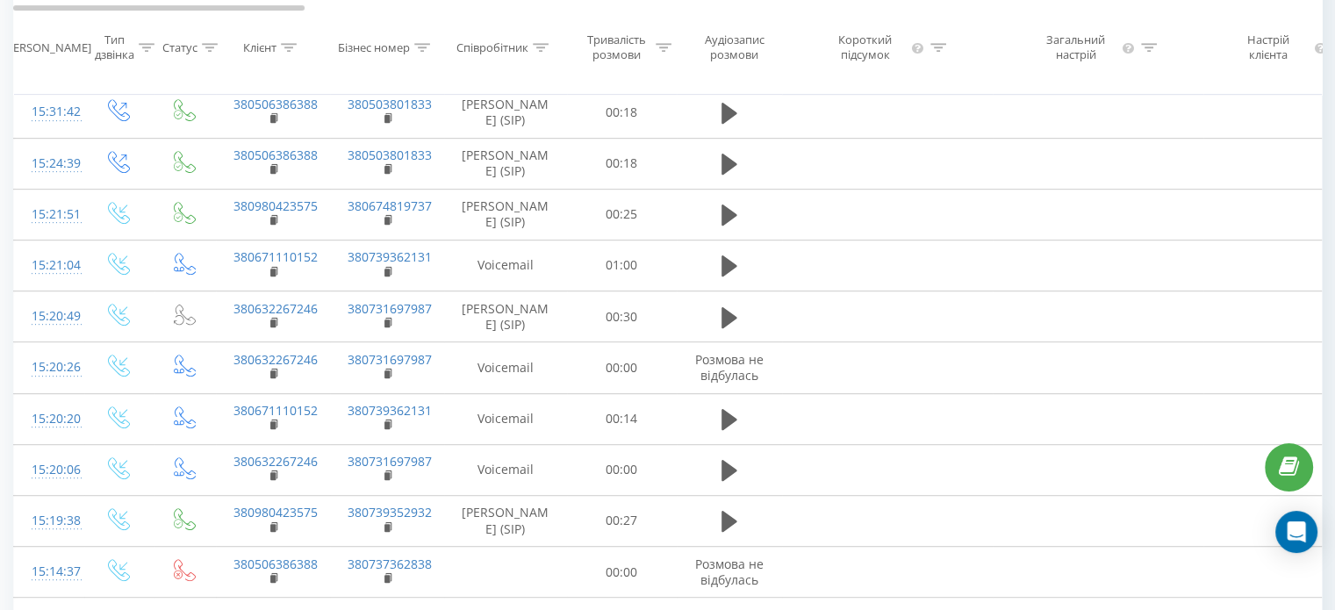
scroll to position [1034, 0]
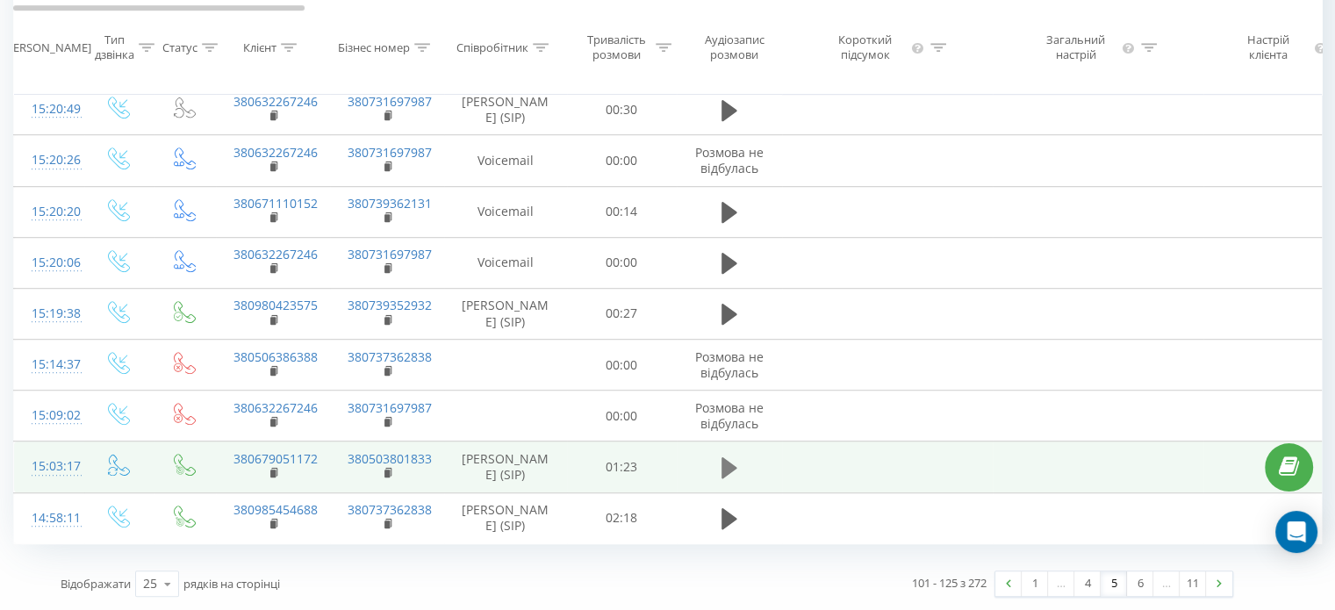
click at [724, 474] on icon at bounding box center [730, 467] width 16 height 21
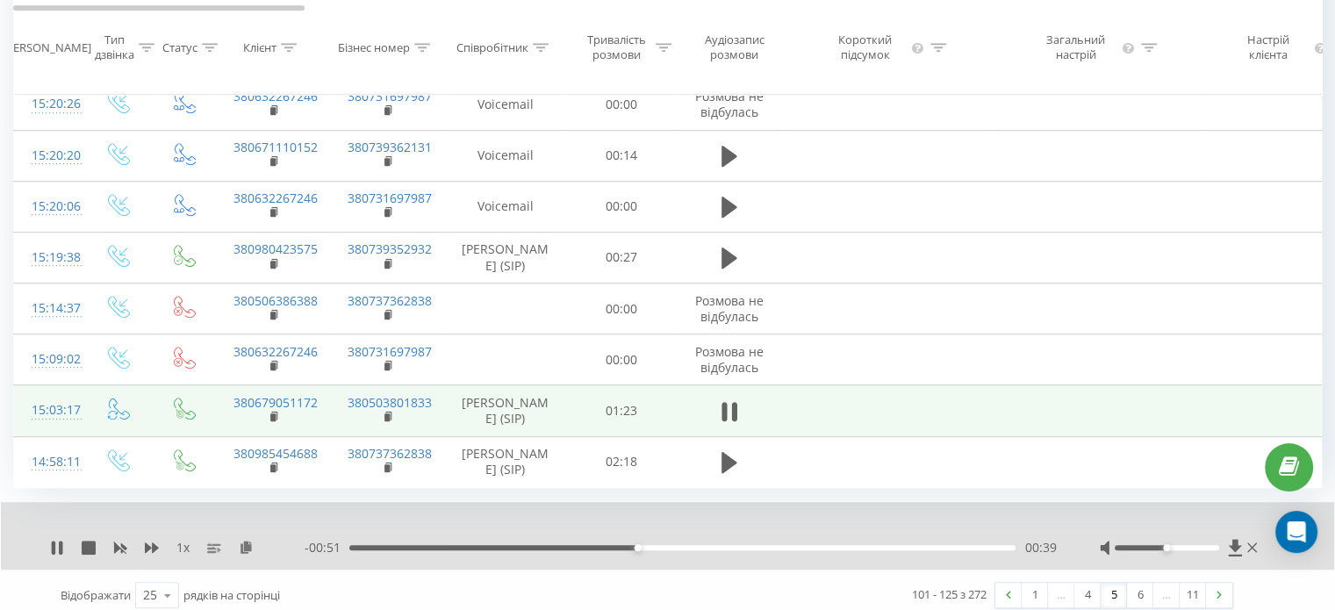
scroll to position [1102, 0]
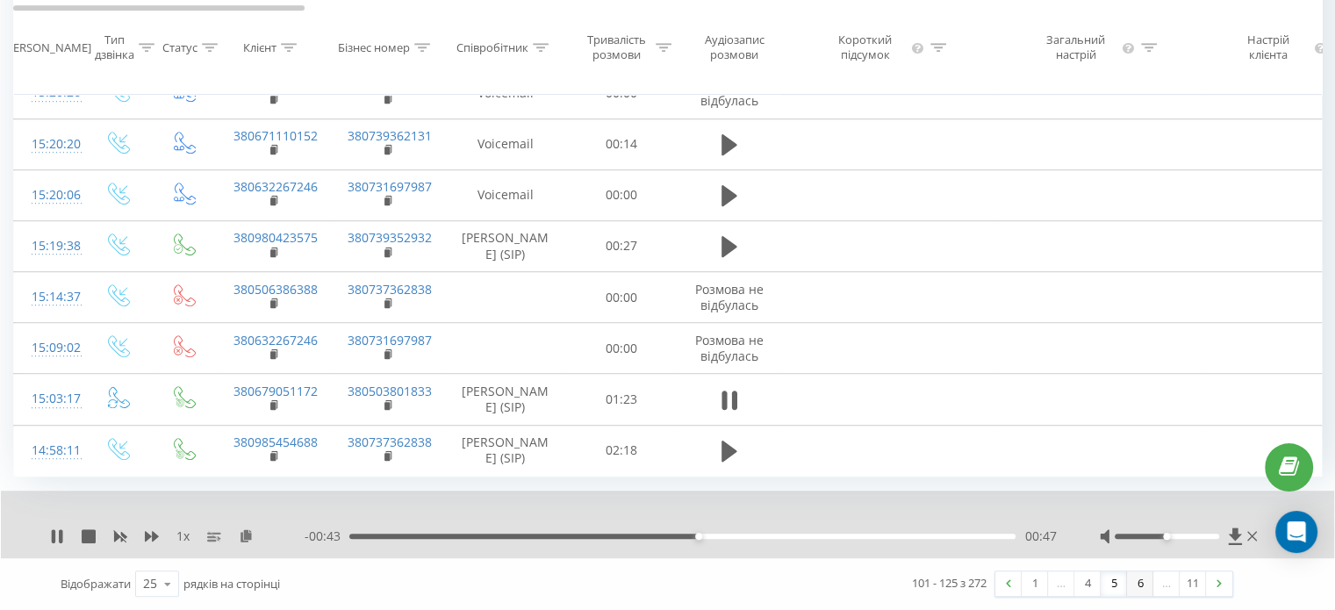
click at [1134, 592] on link "6" at bounding box center [1140, 584] width 26 height 25
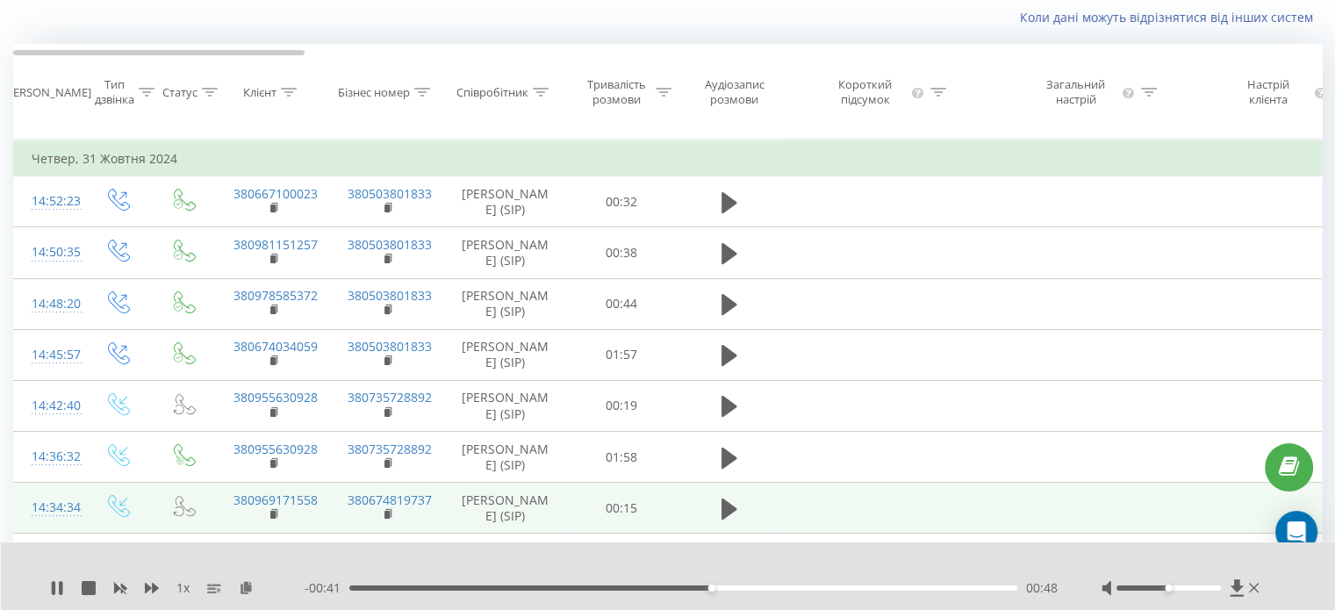
scroll to position [467, 0]
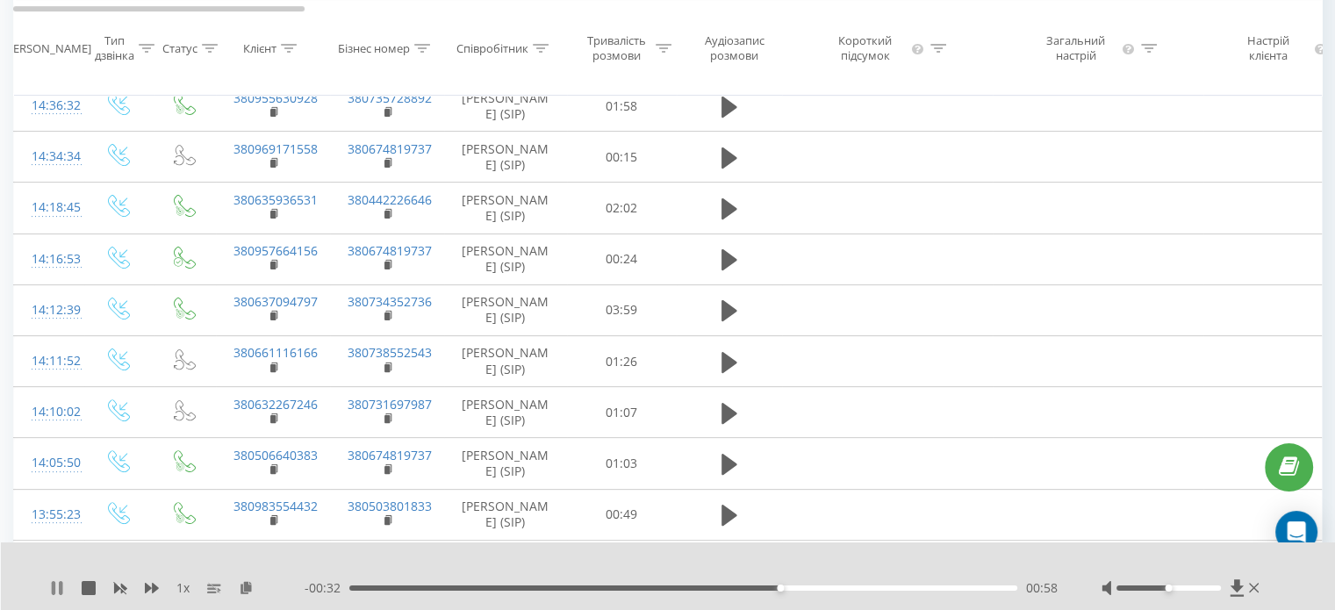
click at [57, 587] on icon at bounding box center [57, 588] width 14 height 14
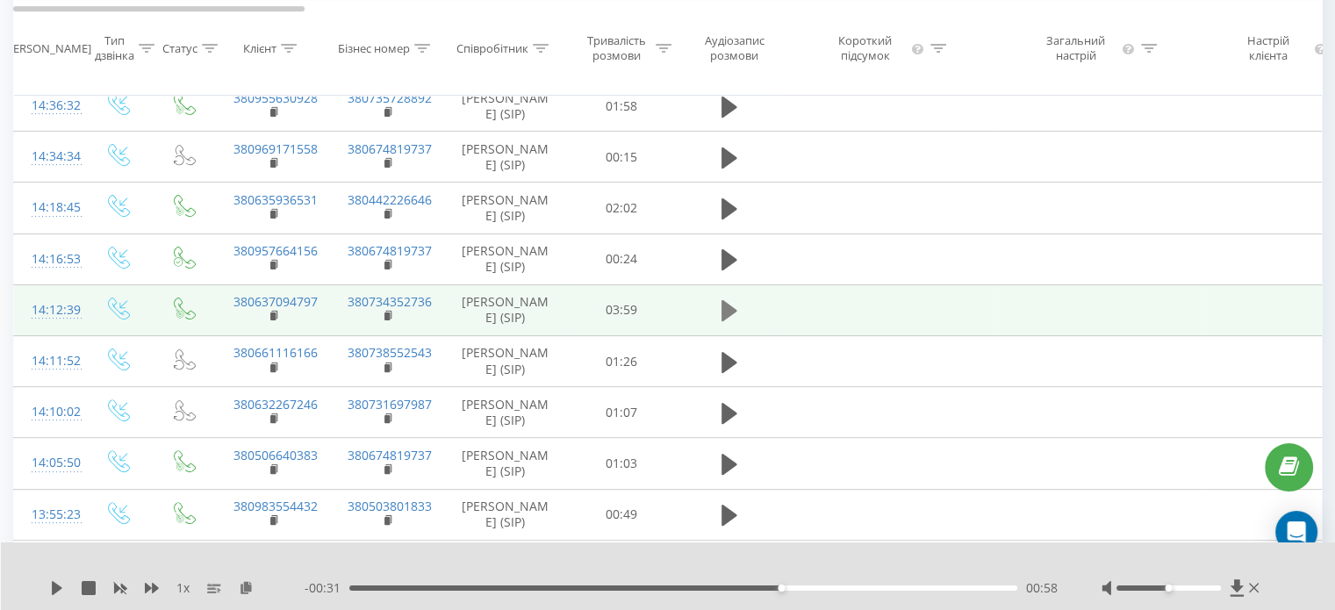
click at [727, 321] on icon at bounding box center [730, 310] width 16 height 21
click at [727, 323] on icon at bounding box center [730, 310] width 16 height 25
